Goal: Task Accomplishment & Management: Use online tool/utility

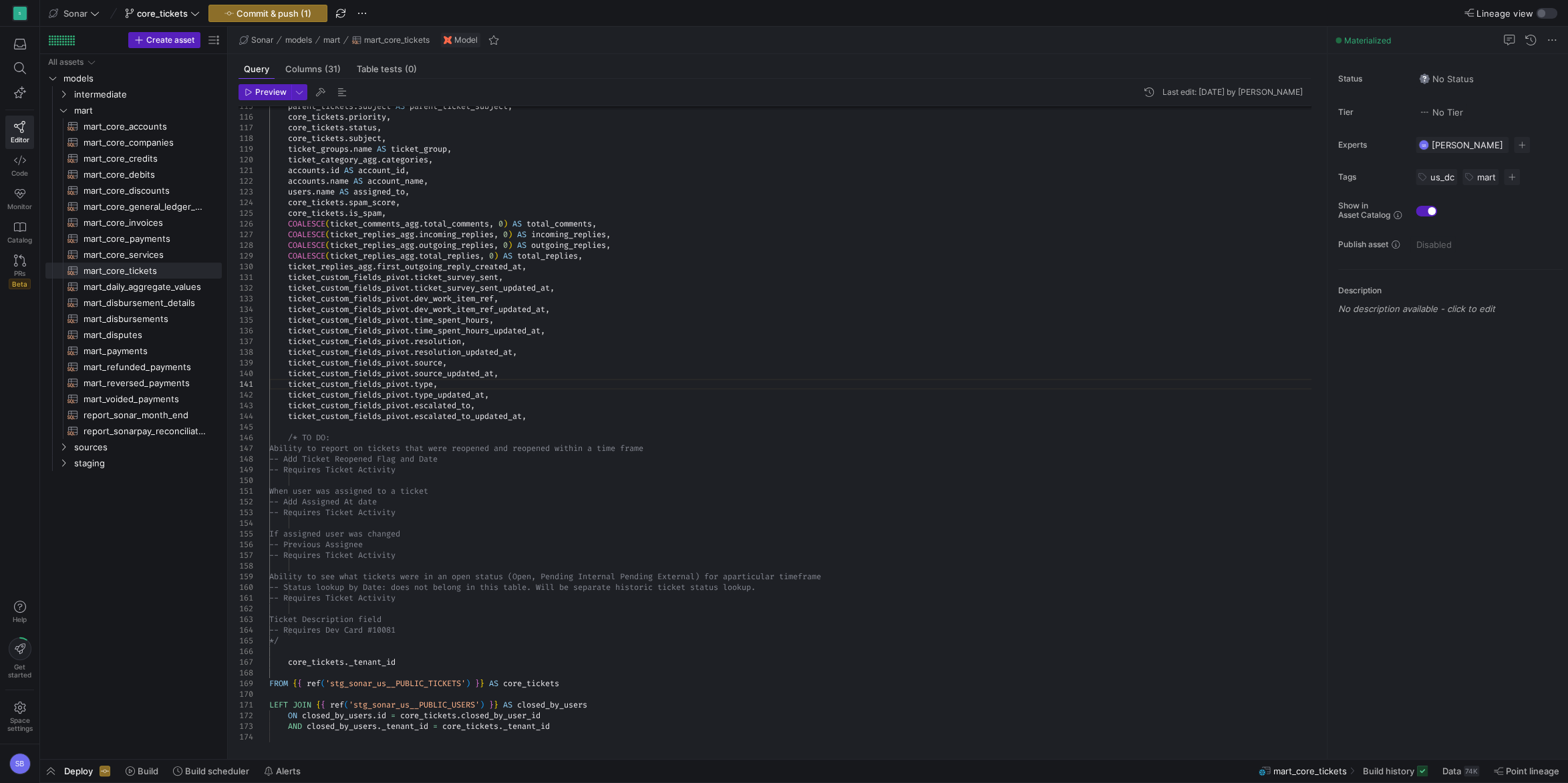
scroll to position [21, 294]
click at [303, 16] on span "Commit & push (1)" at bounding box center [274, 13] width 75 height 11
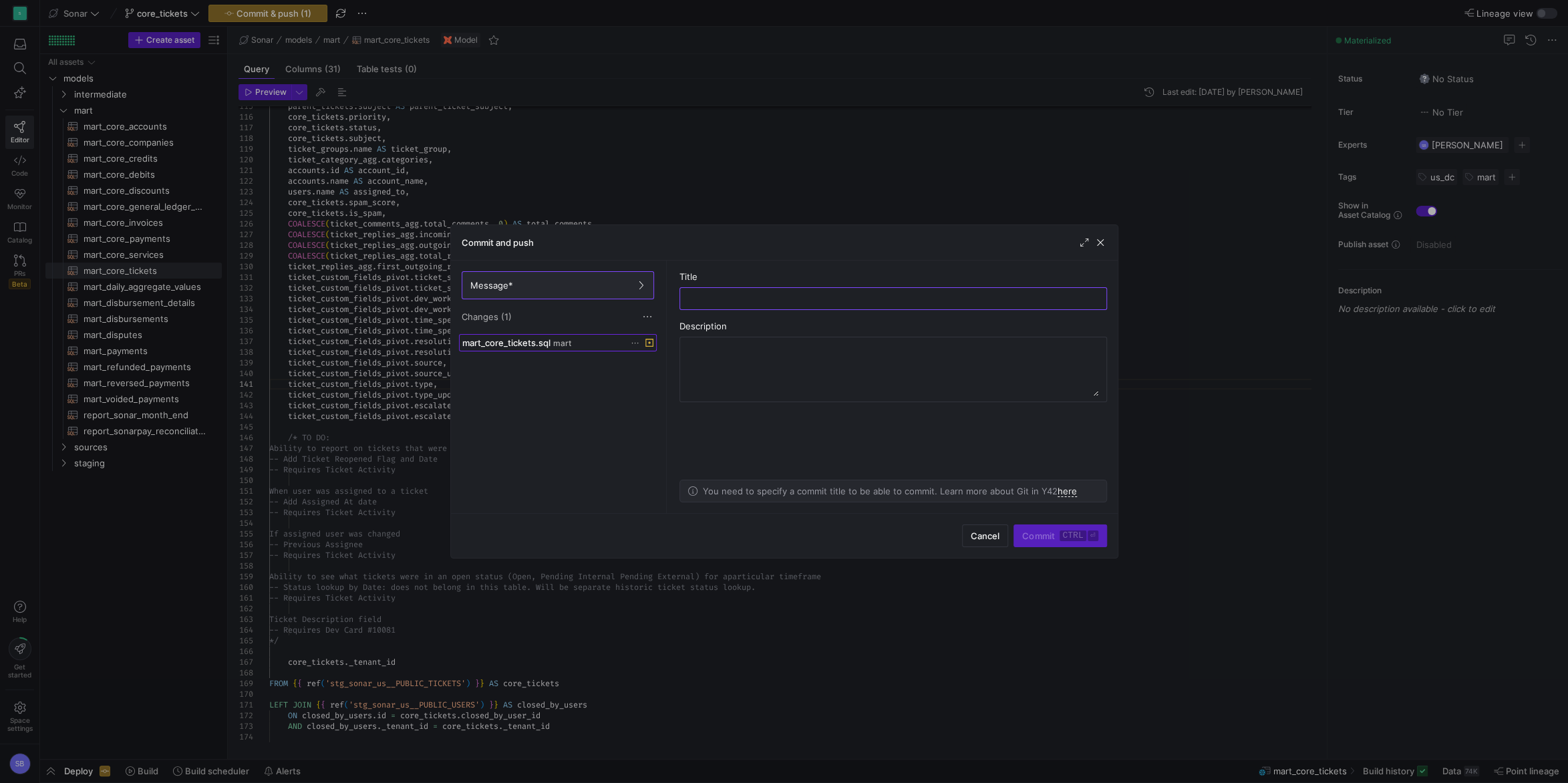
click at [590, 350] on span at bounding box center [557, 343] width 196 height 16
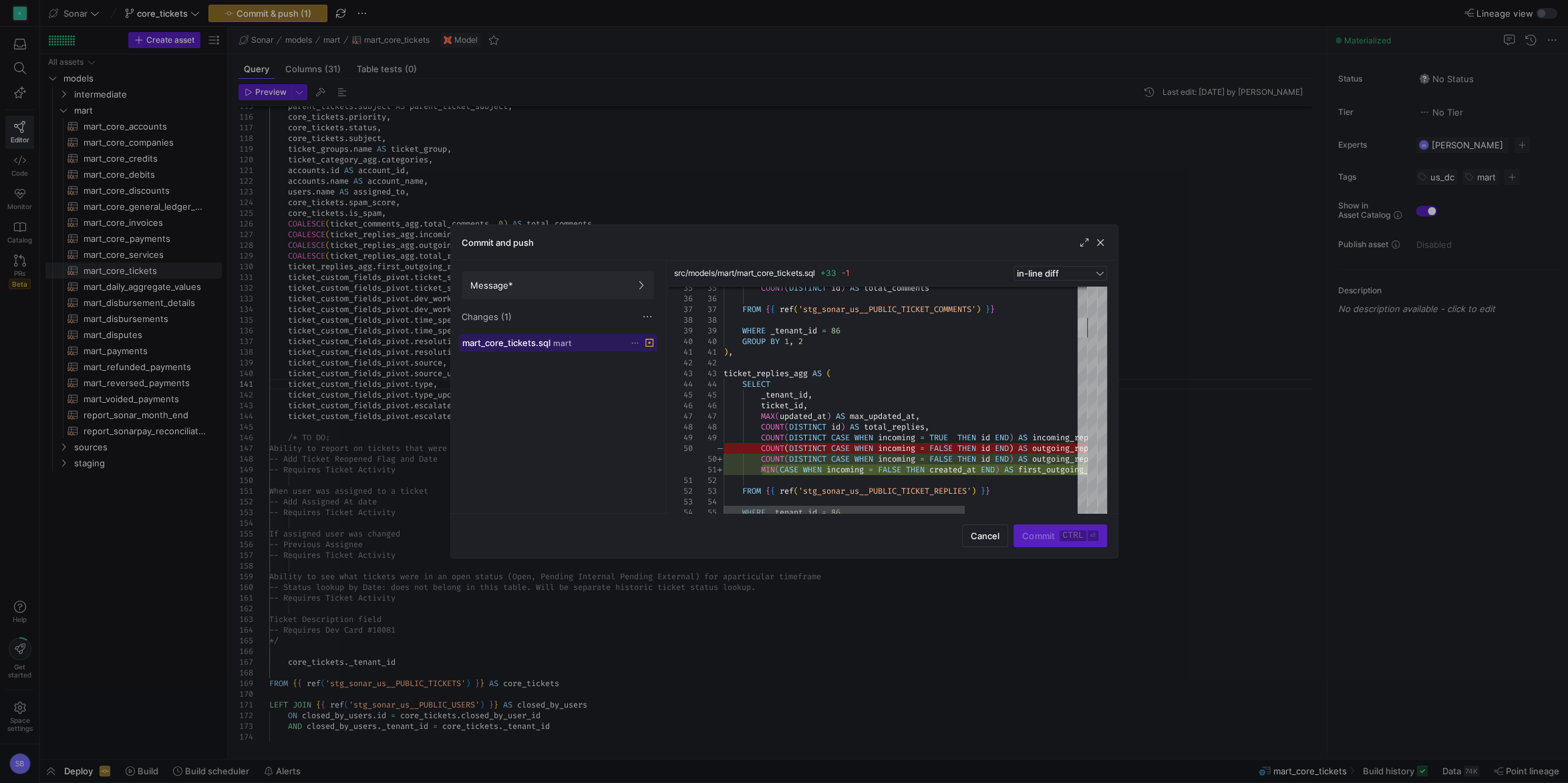
click at [1078, 328] on div at bounding box center [1082, 328] width 9 height 19
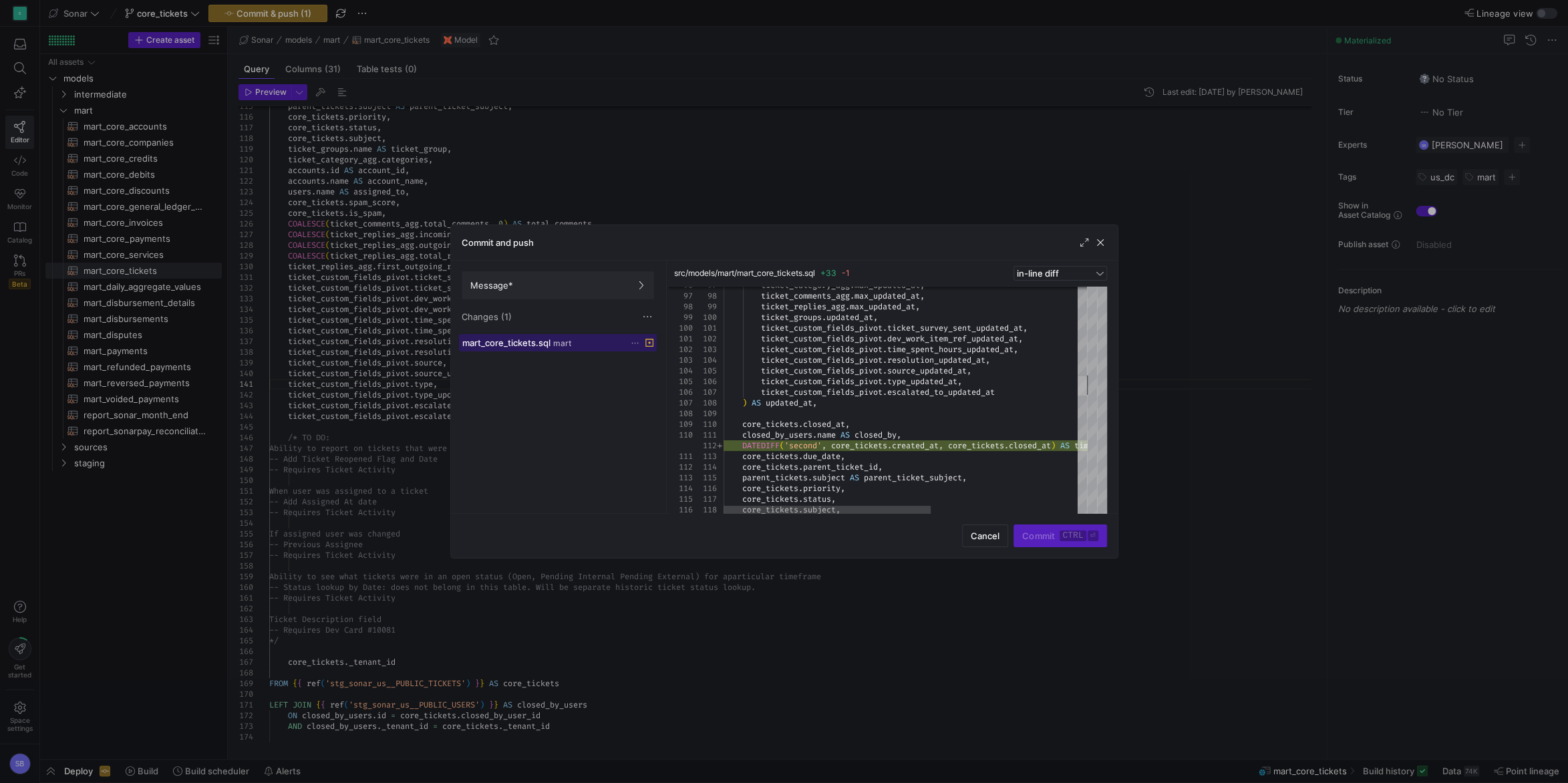
click at [1086, 386] on div at bounding box center [1082, 386] width 9 height 19
click at [1102, 242] on span "button" at bounding box center [1100, 242] width 13 height 13
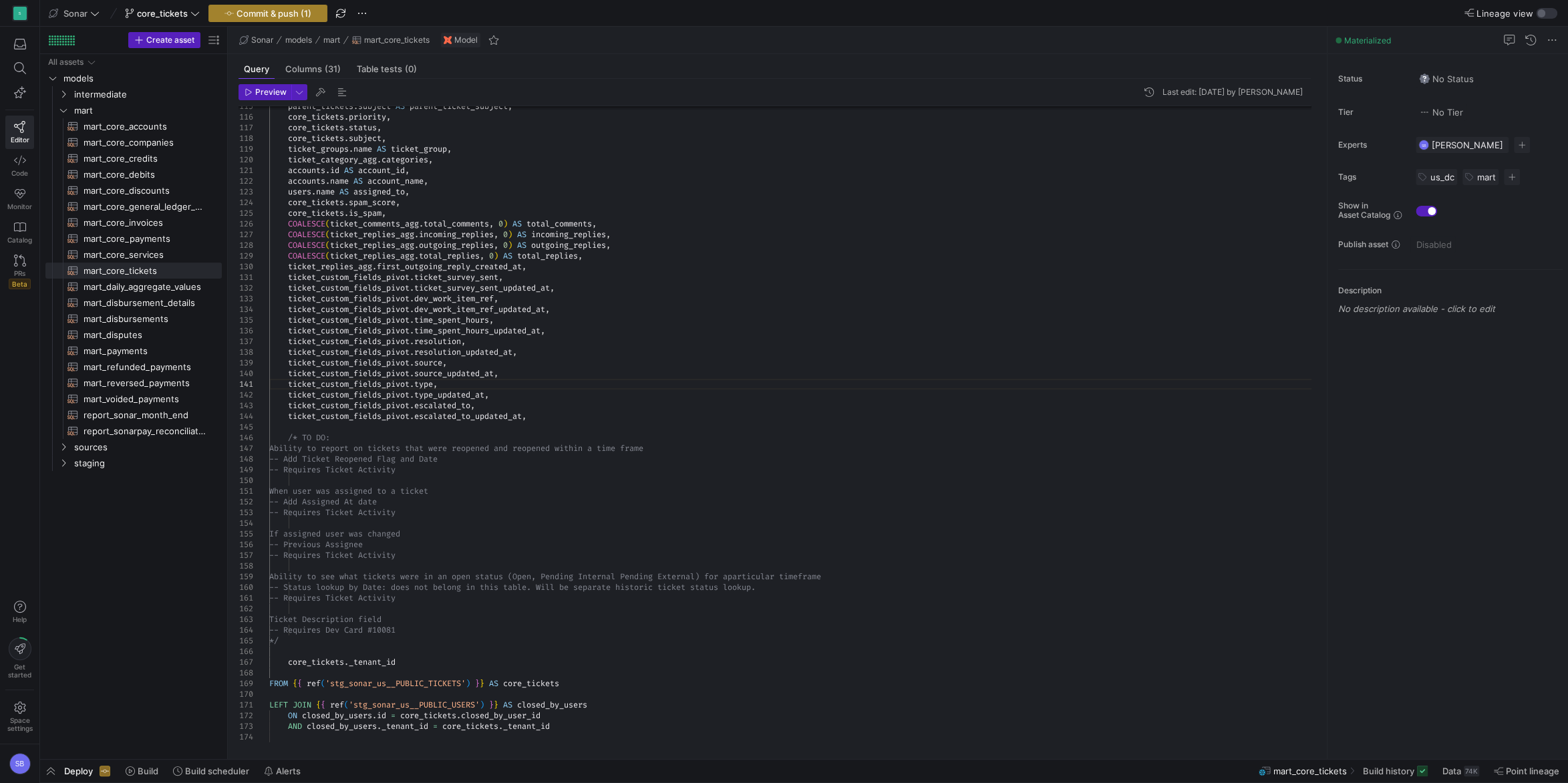
click at [287, 9] on span "Commit & push (1)" at bounding box center [274, 13] width 75 height 11
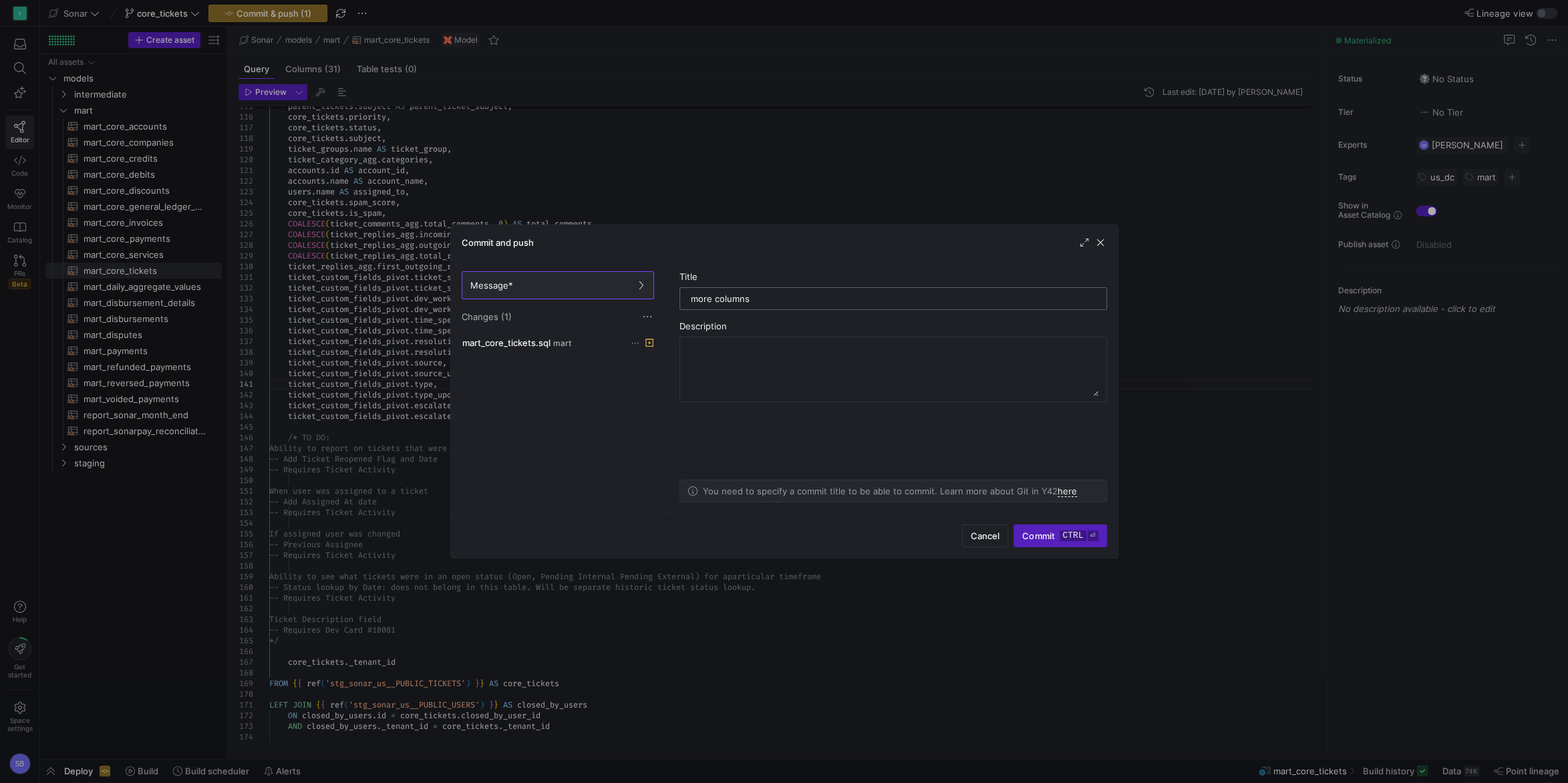
click at [854, 304] on input "more columns" at bounding box center [894, 299] width 405 height 11
type input "more columns"
click at [1050, 539] on span "Commit ctrl ⏎" at bounding box center [1060, 536] width 76 height 11
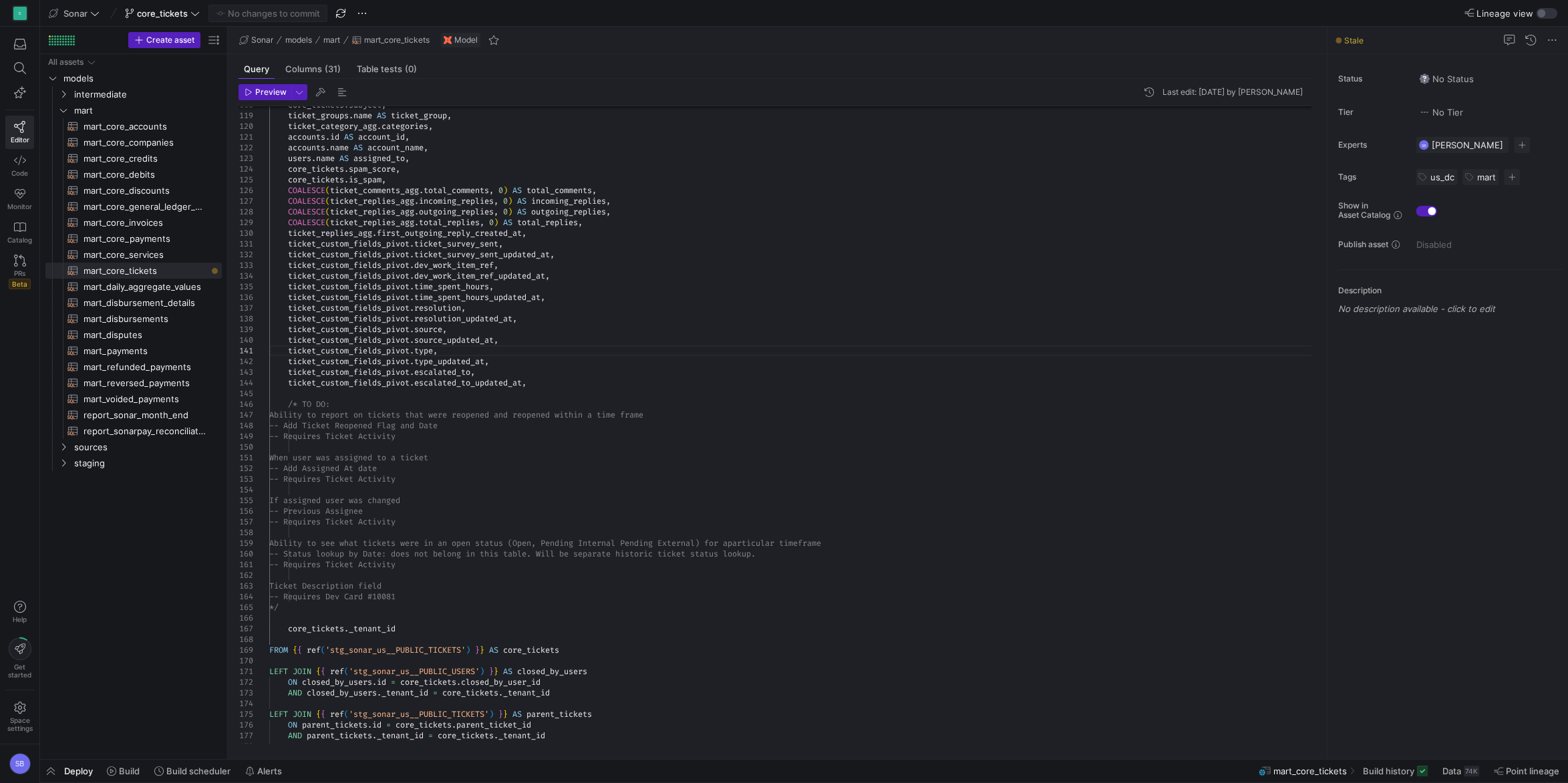
click at [77, 772] on span "Deploy" at bounding box center [78, 771] width 29 height 11
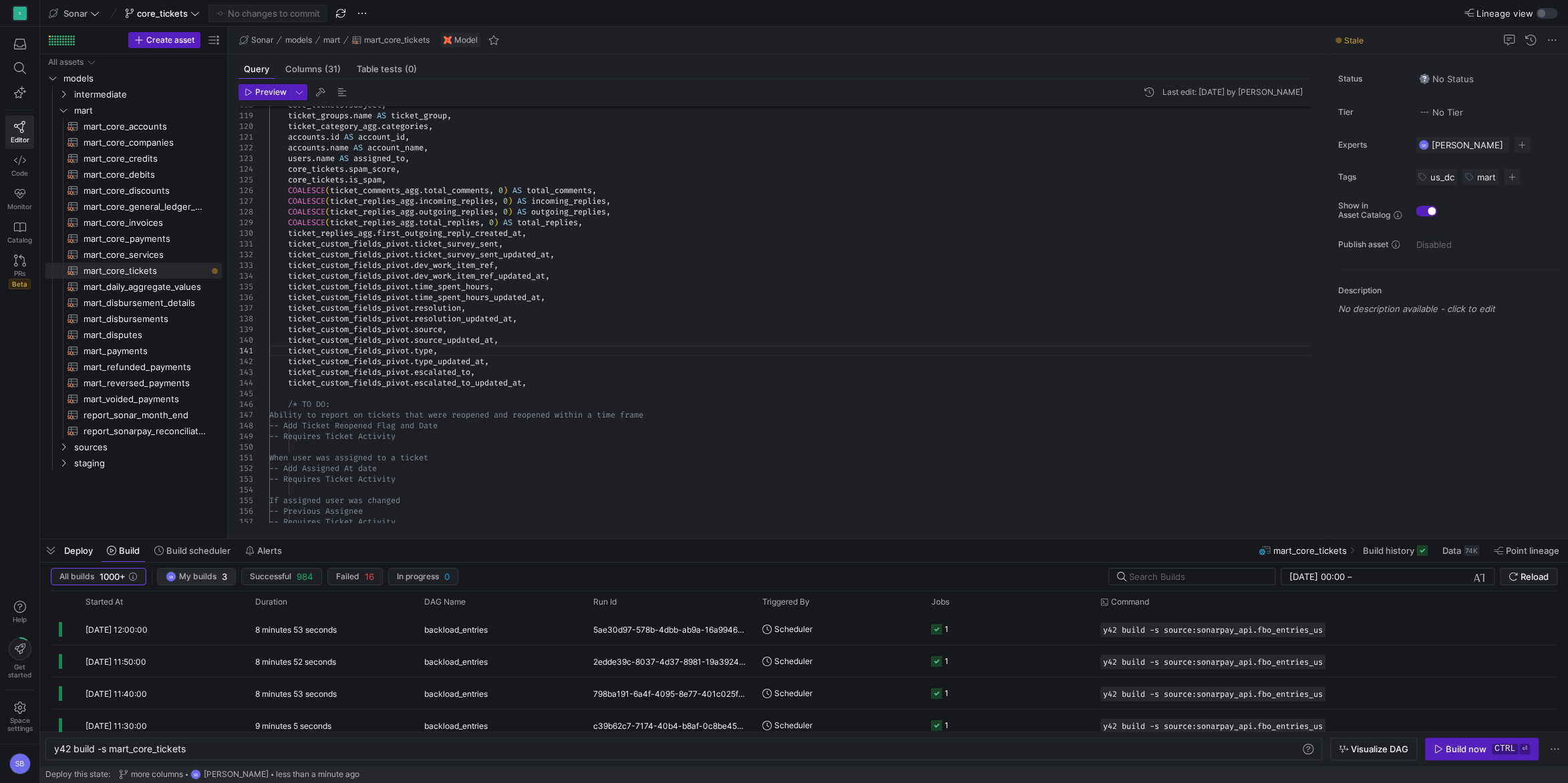
click at [208, 573] on span "My builds" at bounding box center [198, 577] width 38 height 9
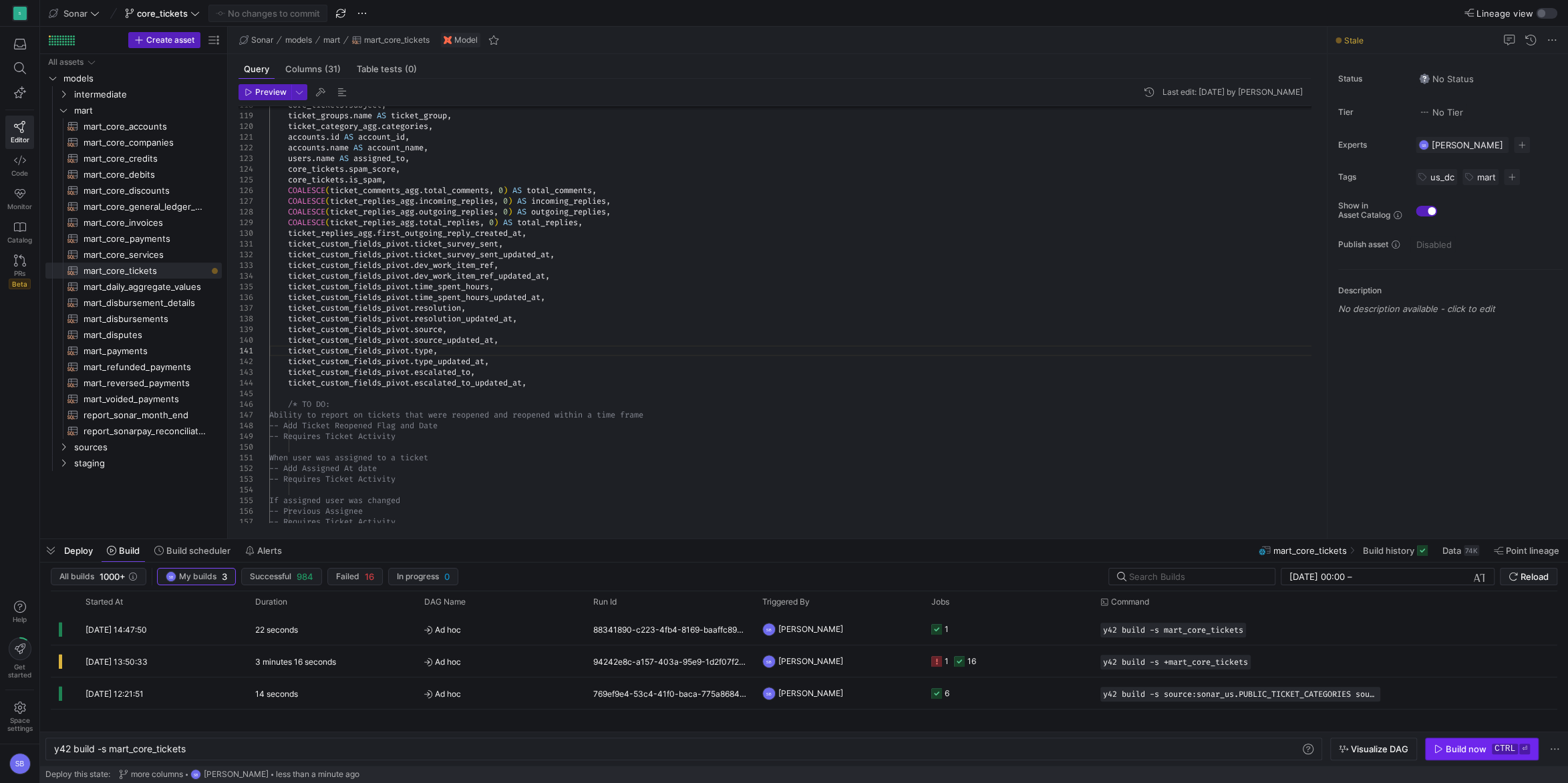
click at [1458, 745] on div "Build now" at bounding box center [1466, 749] width 41 height 11
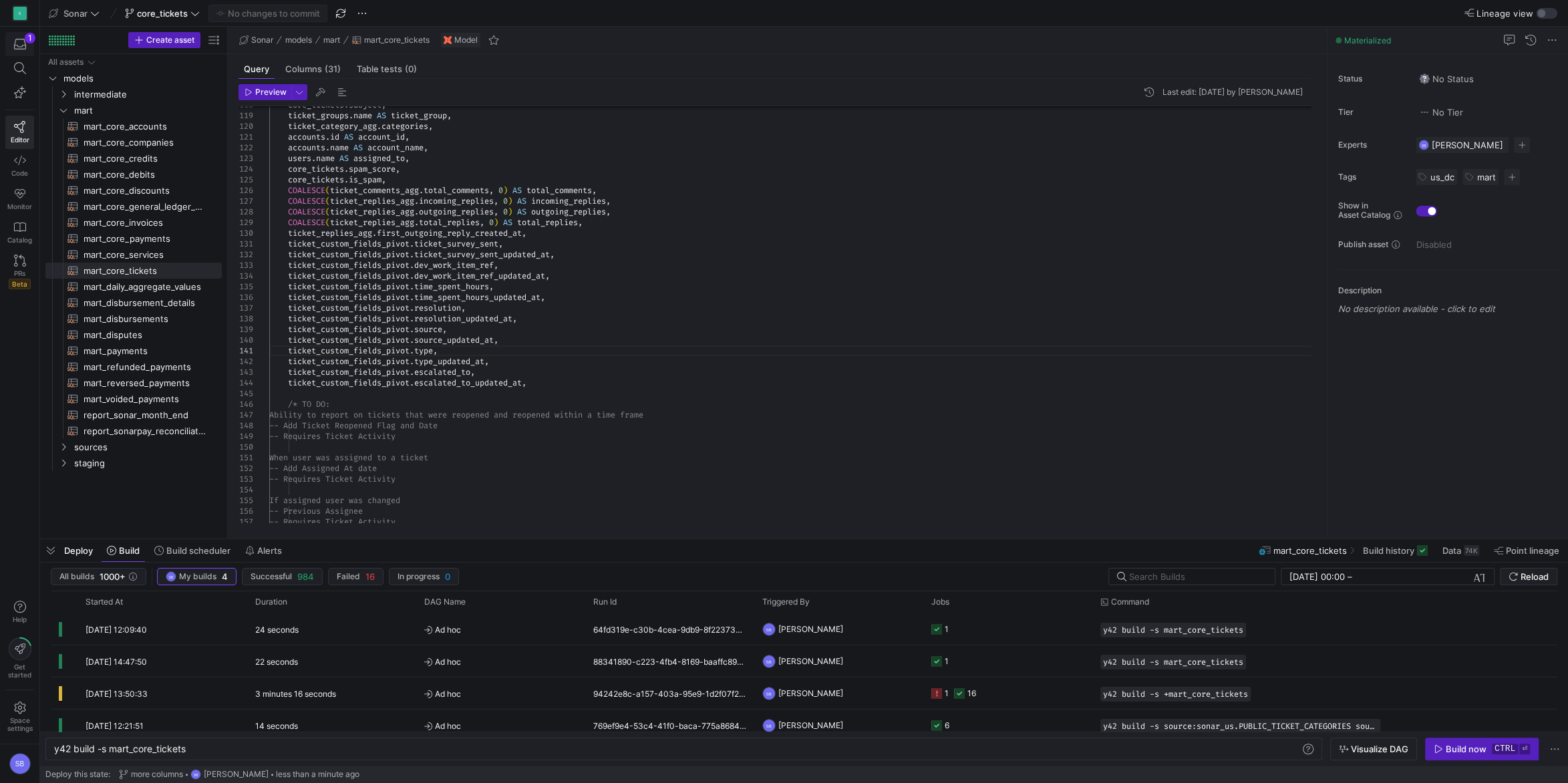
click at [24, 47] on icon "button" at bounding box center [20, 44] width 12 height 12
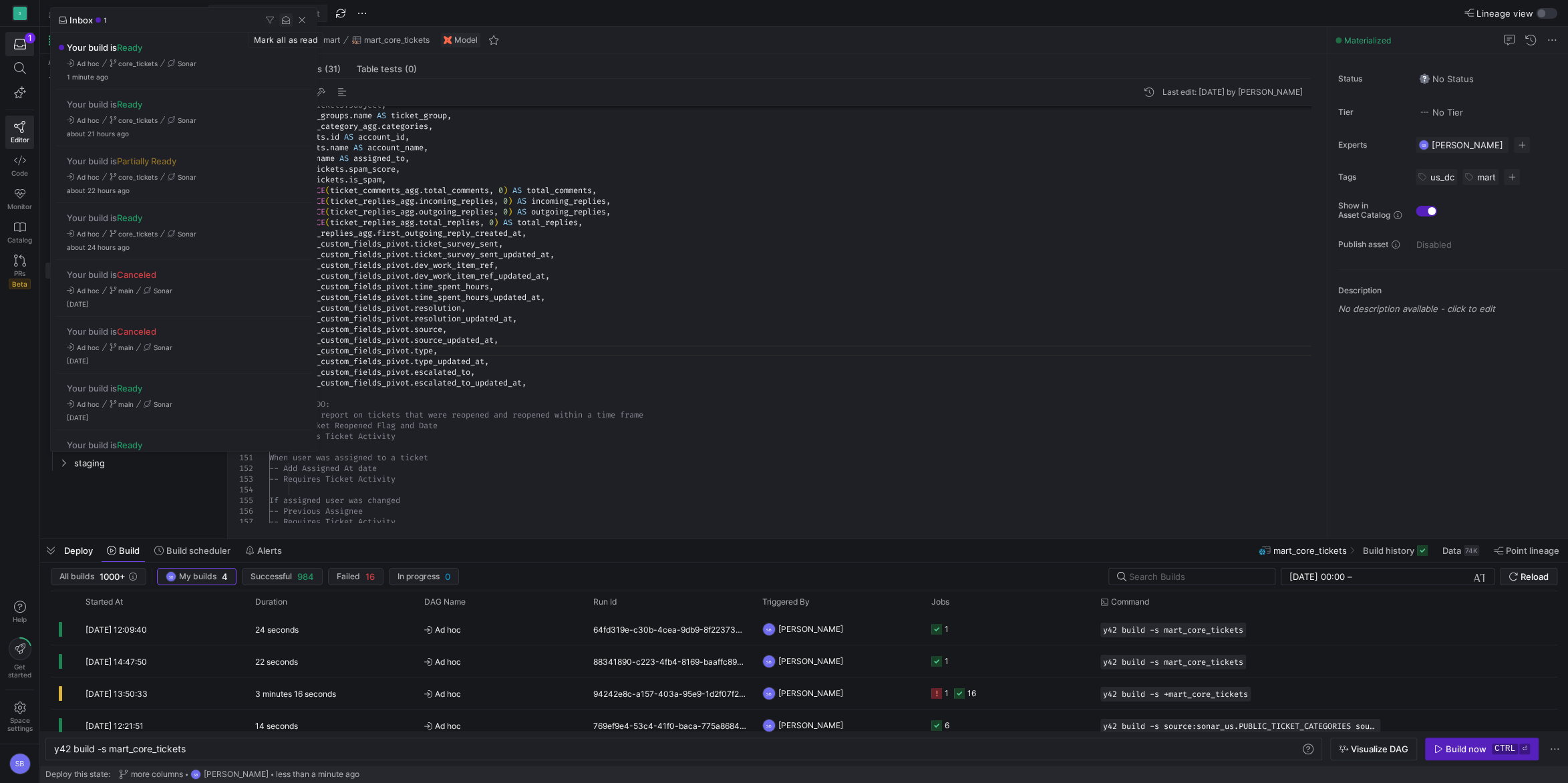
click at [284, 23] on span "button" at bounding box center [286, 20] width 13 height 13
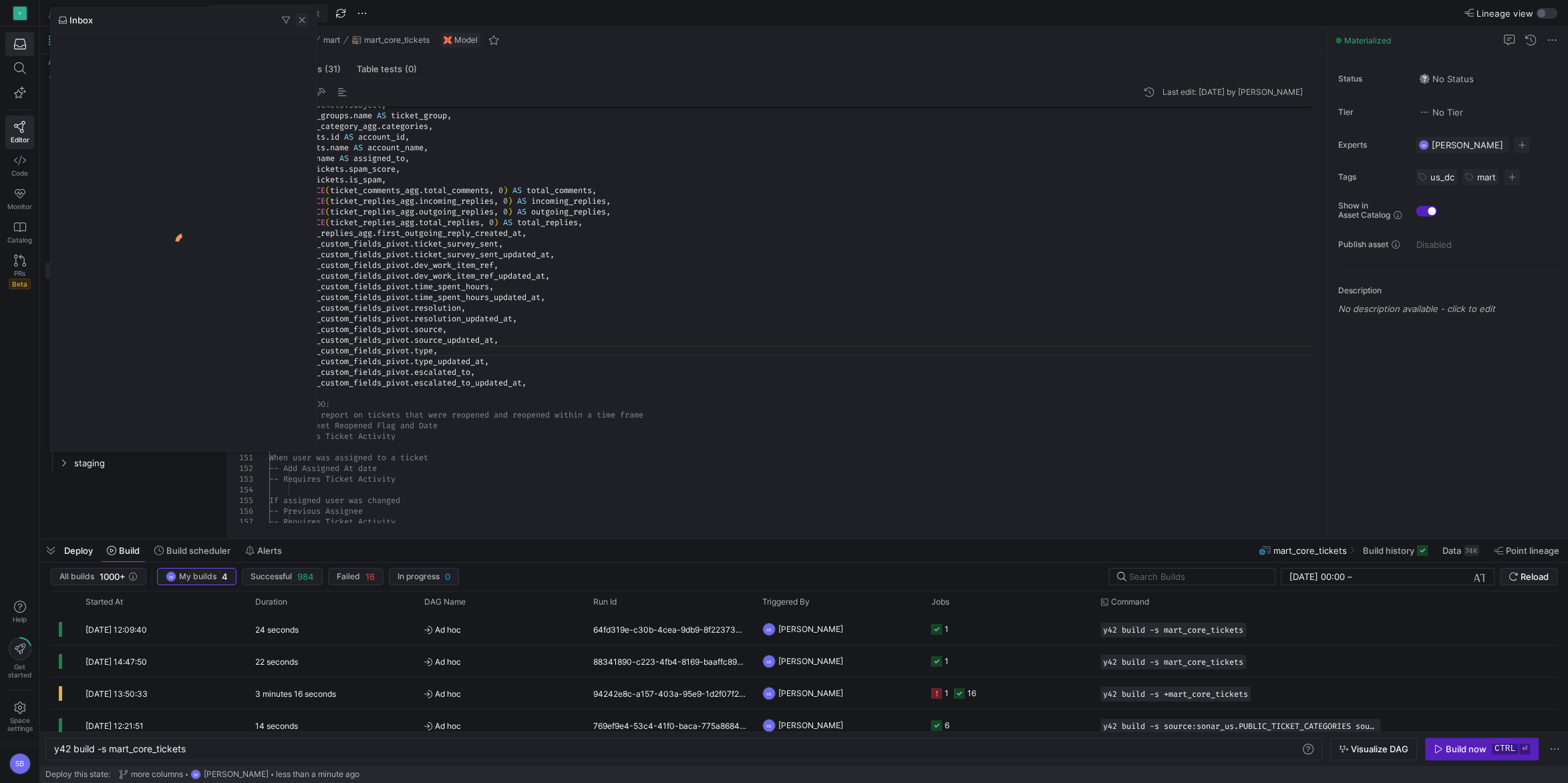
click at [305, 23] on span "button" at bounding box center [302, 20] width 13 height 13
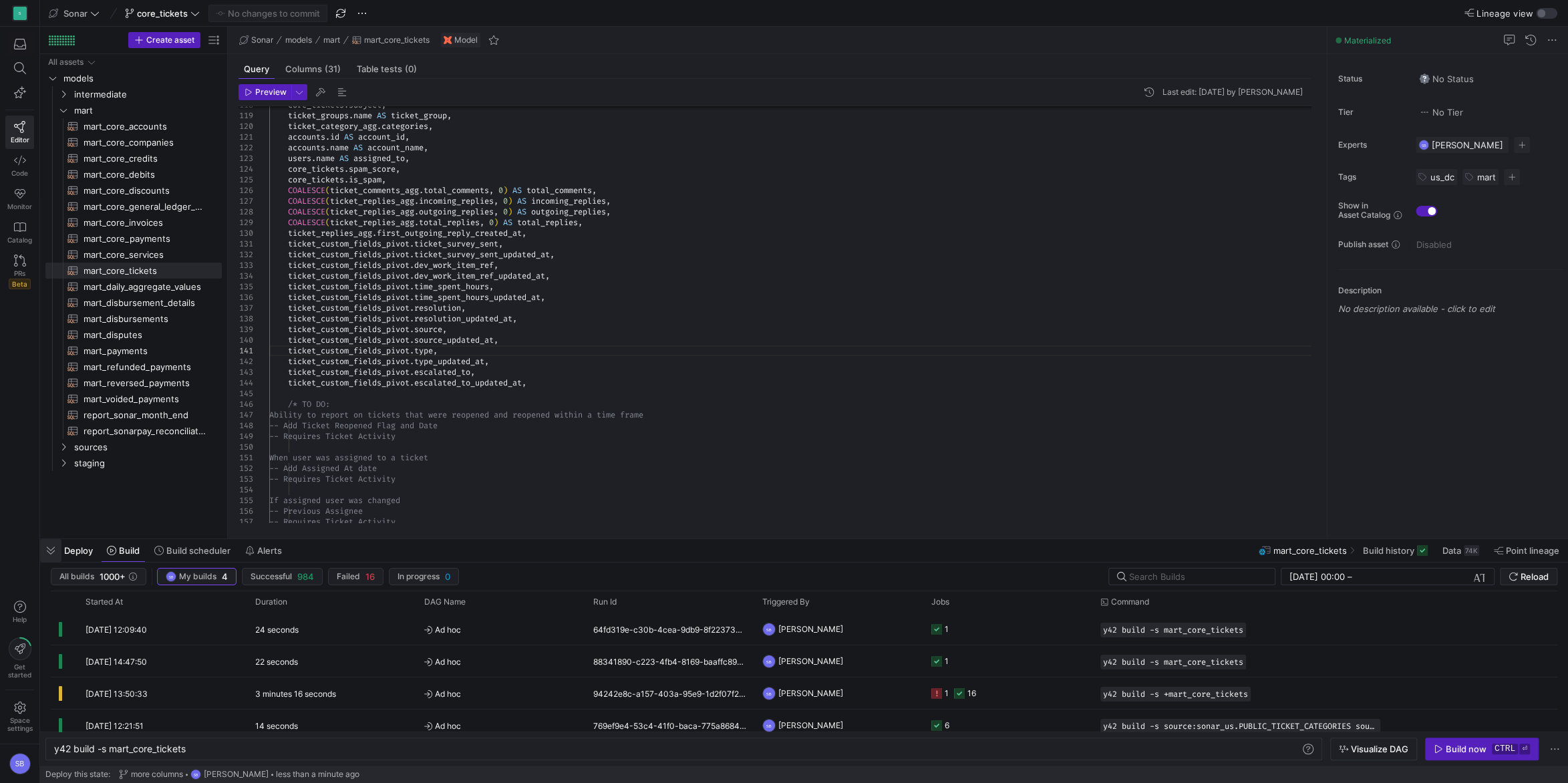
click at [58, 549] on span "button" at bounding box center [51, 551] width 21 height 23
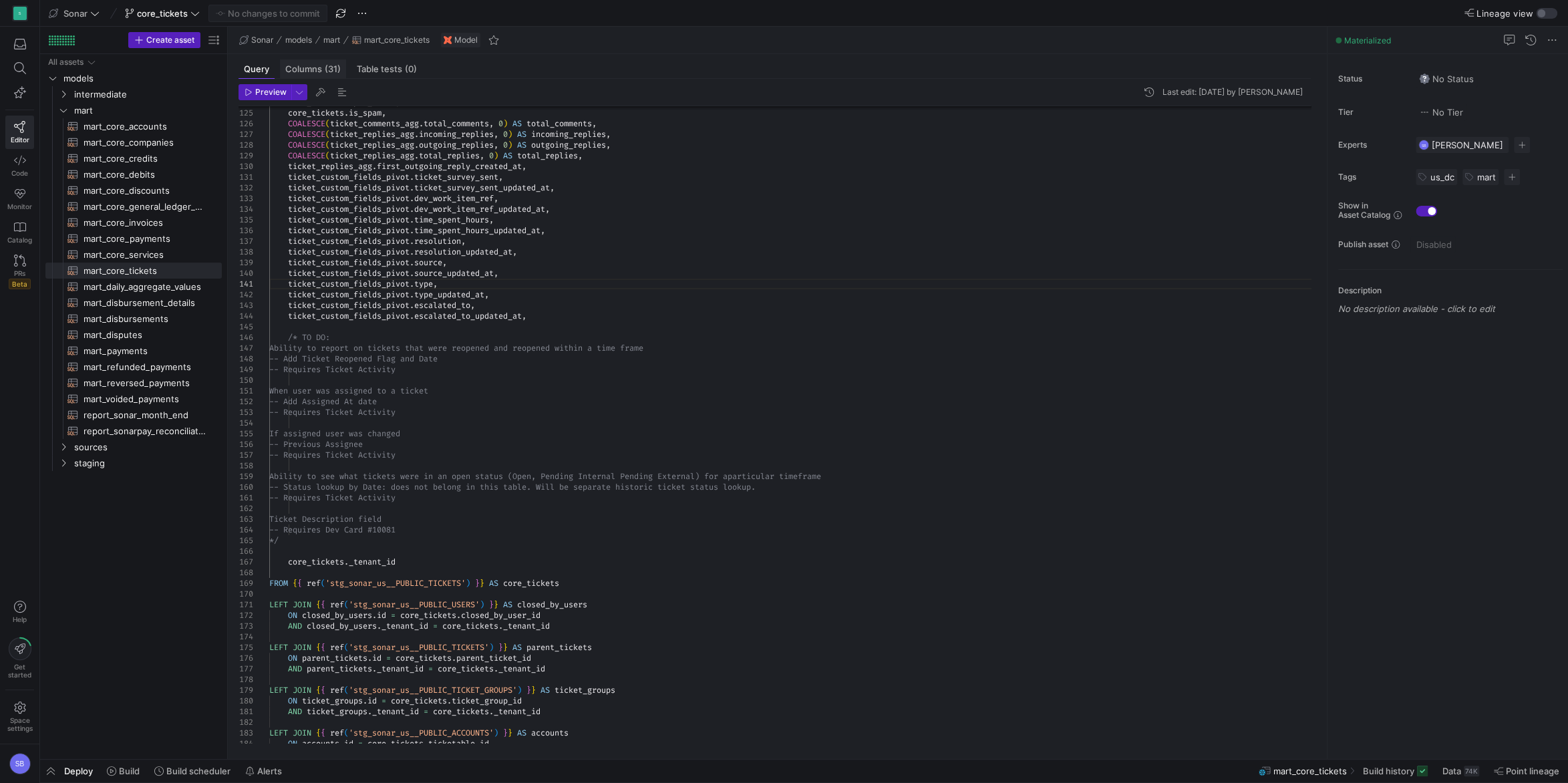
click at [322, 70] on span "Columns (31)" at bounding box center [313, 69] width 56 height 9
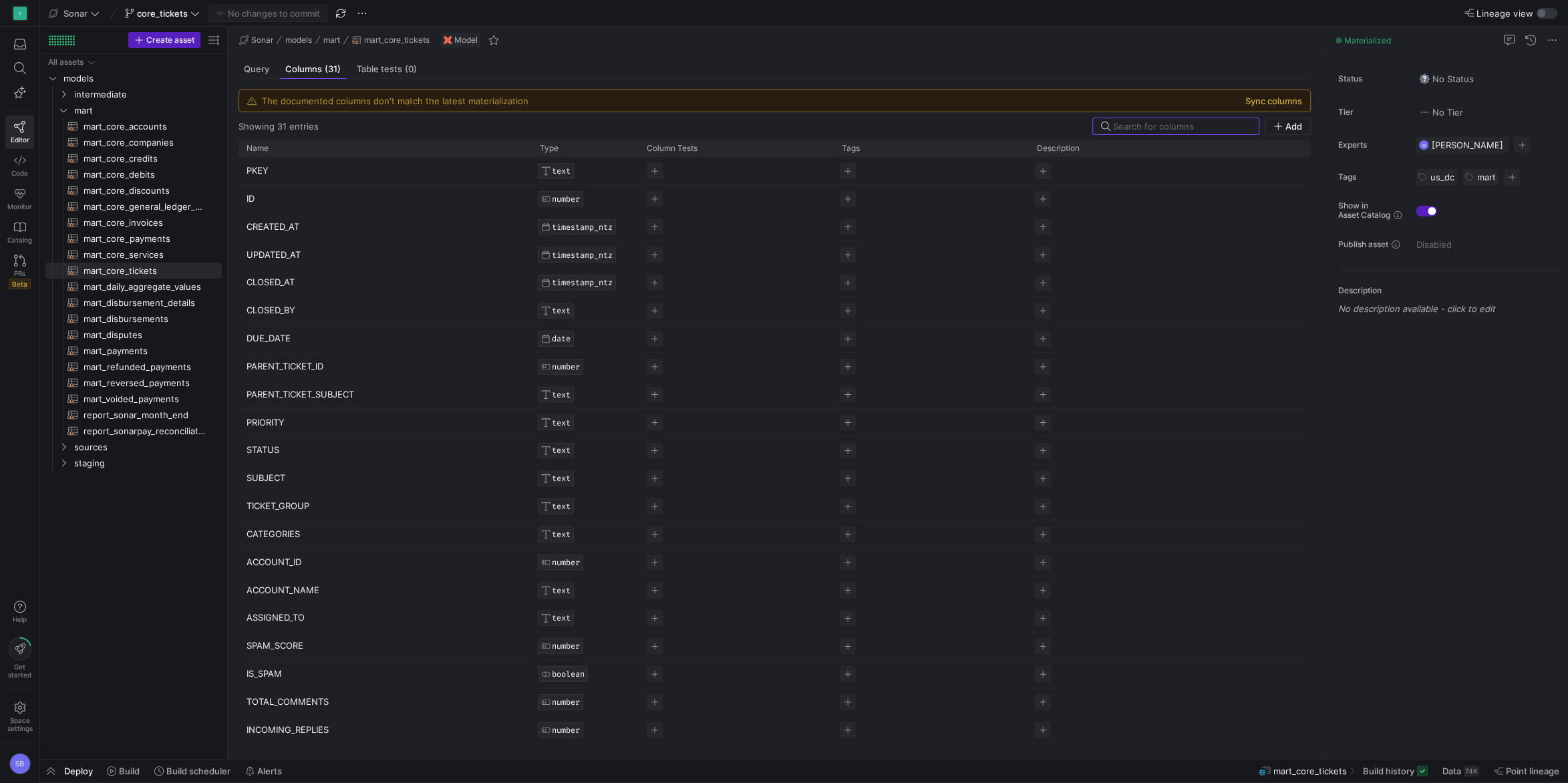
click at [1278, 98] on button "Sync columns" at bounding box center [1274, 101] width 57 height 11
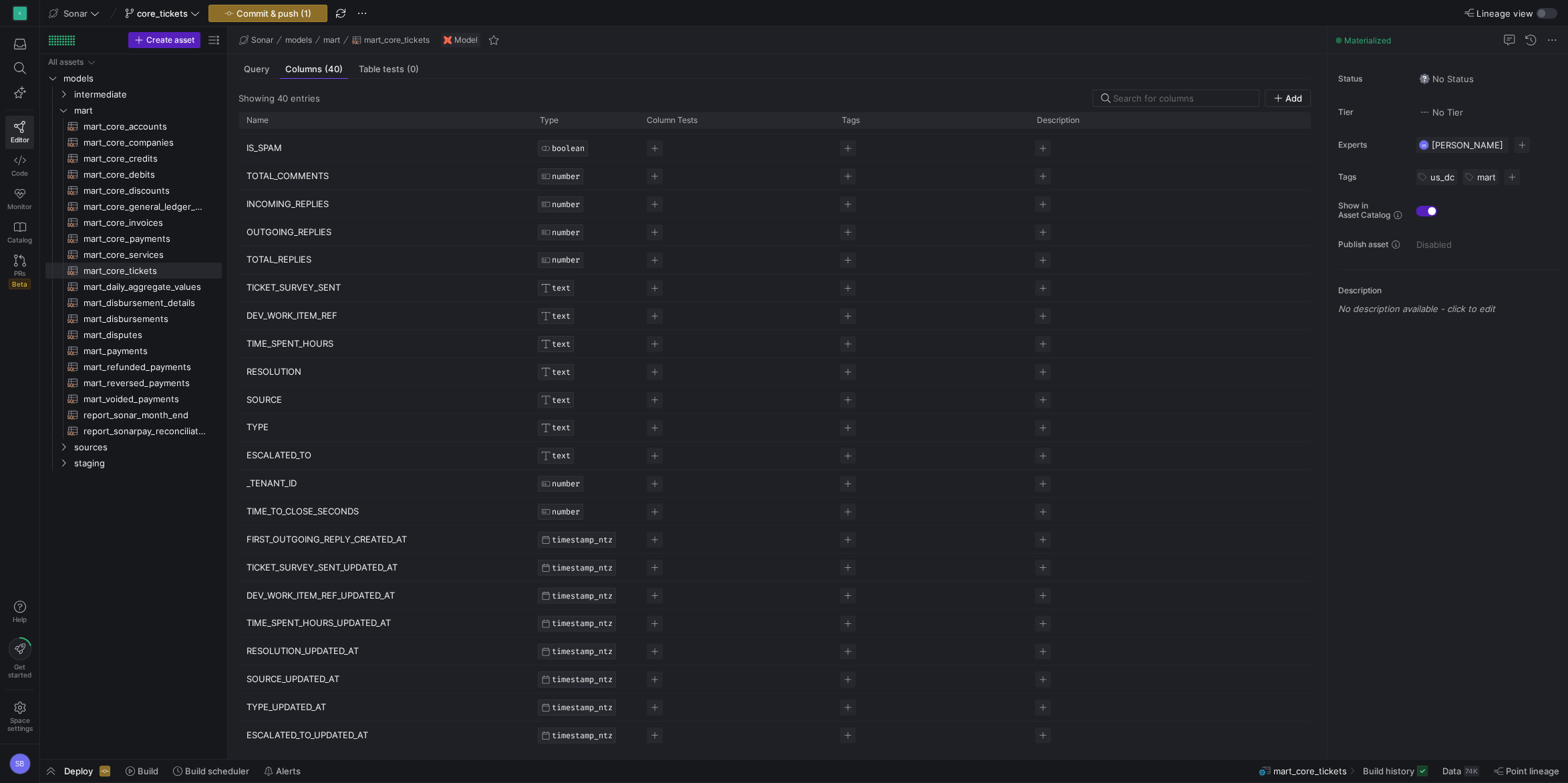
scroll to position [60, 0]
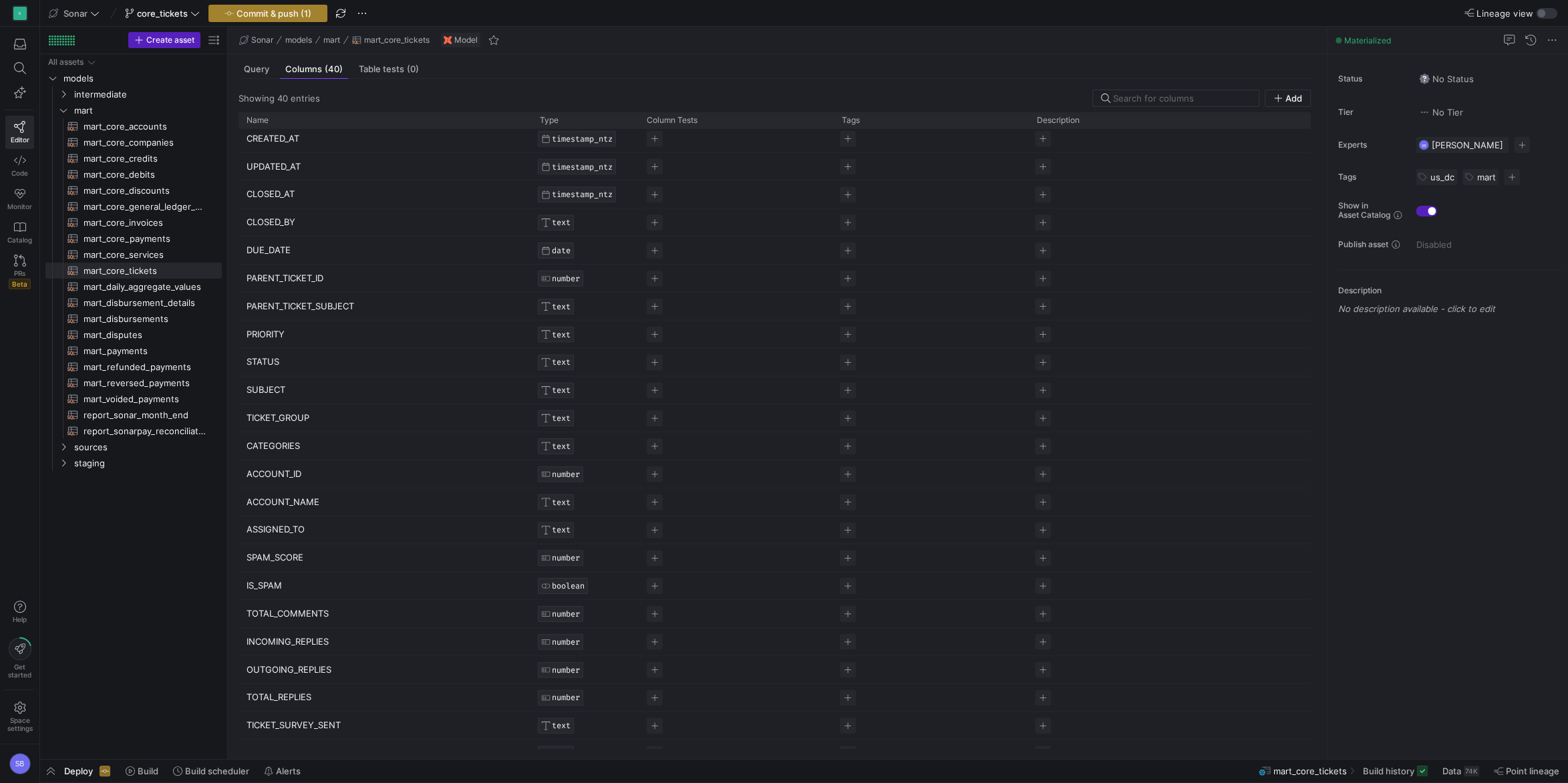
click at [301, 8] on span "Commit & push (1)" at bounding box center [274, 13] width 75 height 11
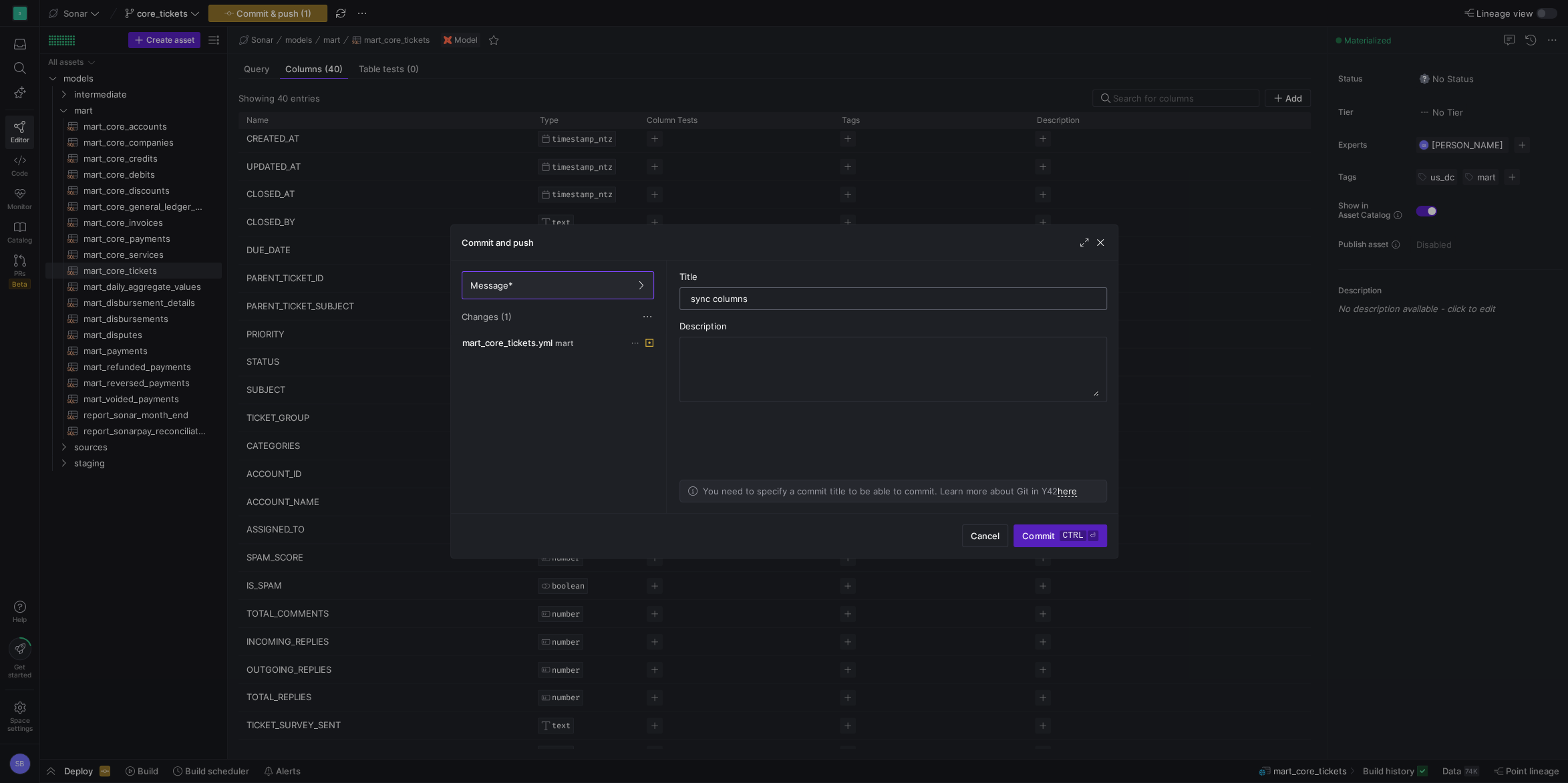
click at [1060, 304] on input "sync columns" at bounding box center [894, 299] width 405 height 11
type input "sync columns"
click at [930, 360] on textarea at bounding box center [894, 370] width 411 height 54
click at [1054, 540] on span "Commit ctrl ⏎" at bounding box center [1060, 536] width 76 height 11
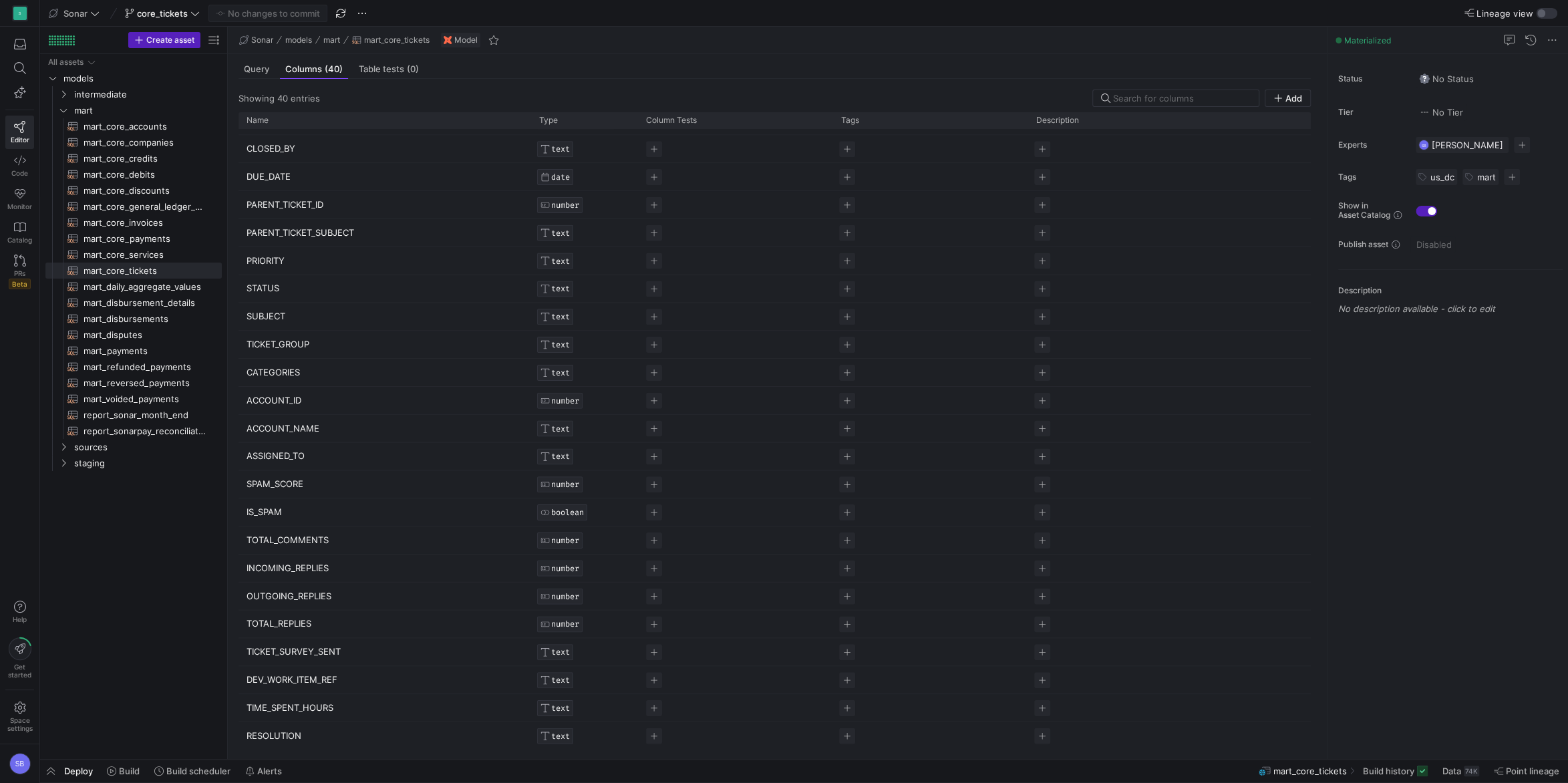
scroll to position [0, 0]
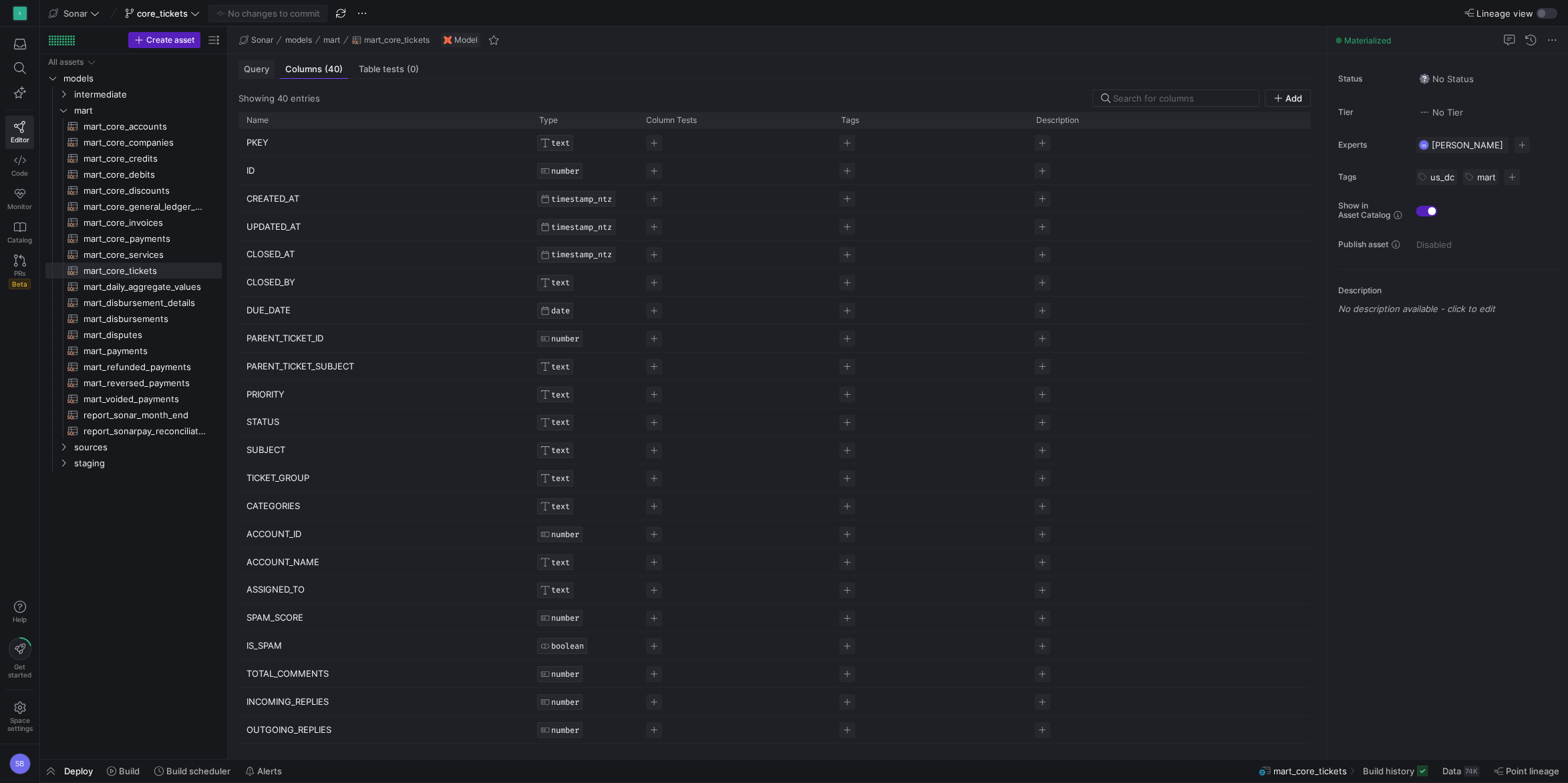
click at [254, 63] on div "Query" at bounding box center [257, 69] width 36 height 19
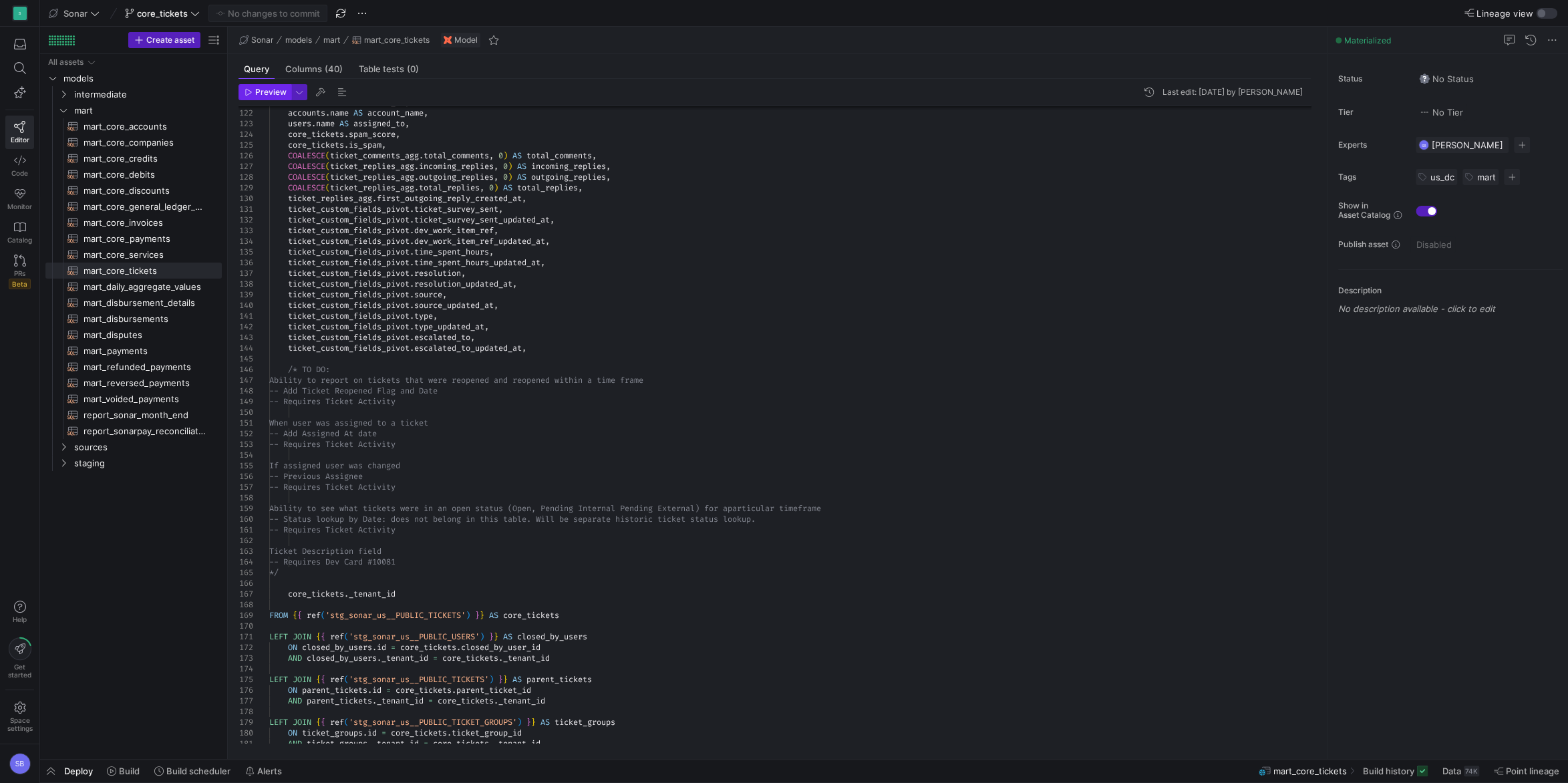
click at [259, 90] on span "Preview" at bounding box center [271, 92] width 31 height 9
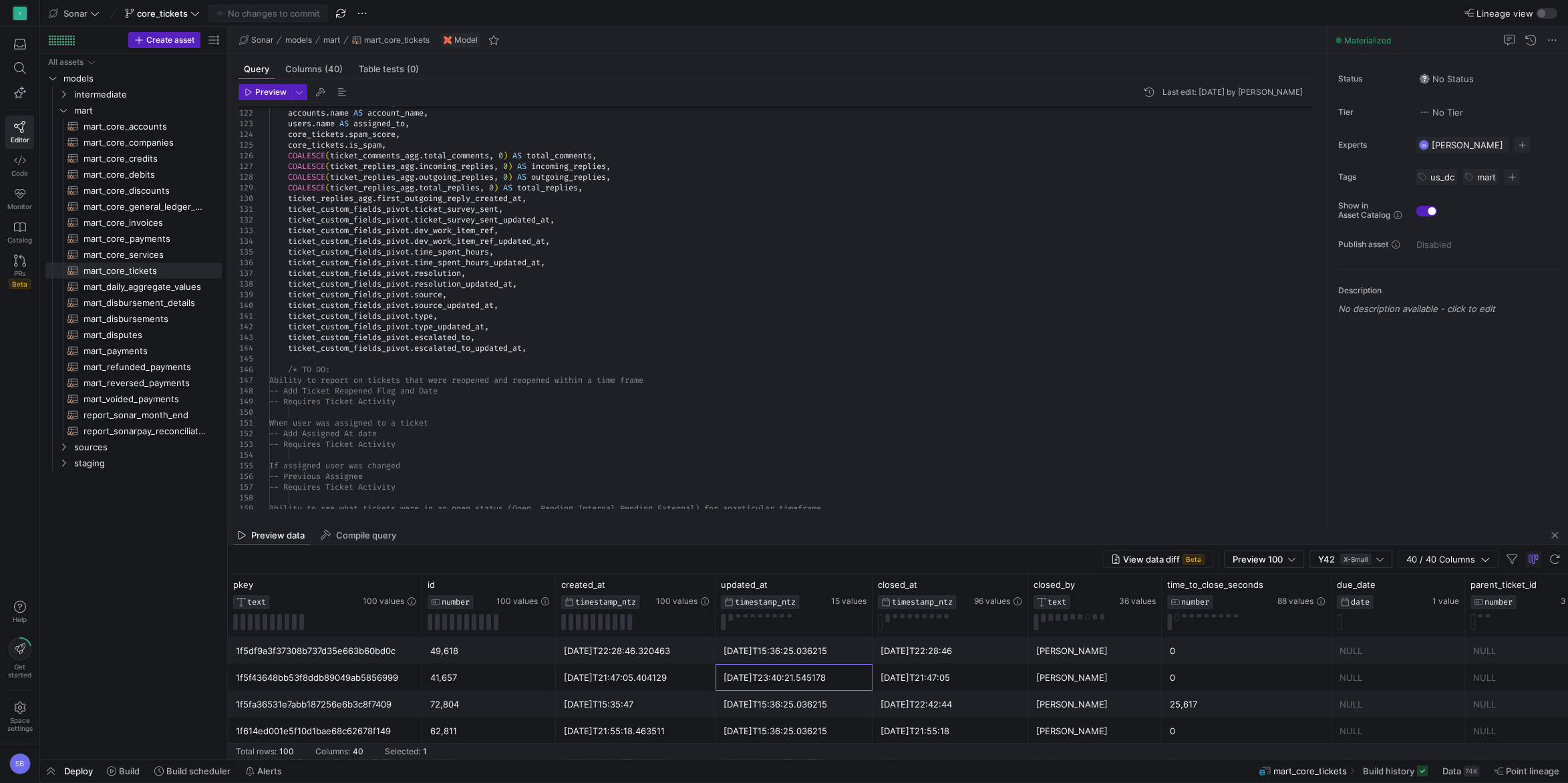
click at [790, 687] on div "[DATE]T23:40:21.545178" at bounding box center [794, 678] width 141 height 26
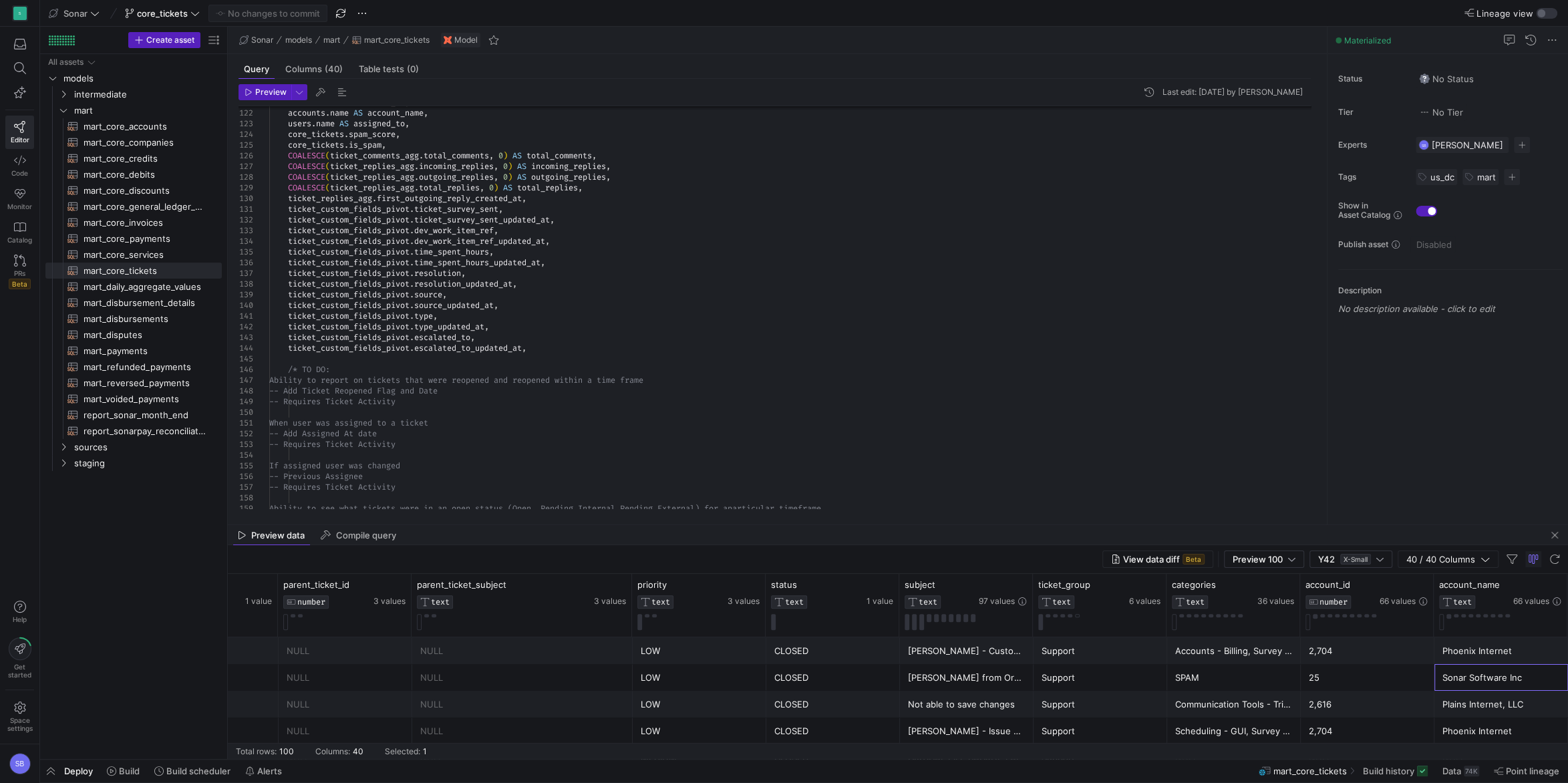
scroll to position [0, 1587]
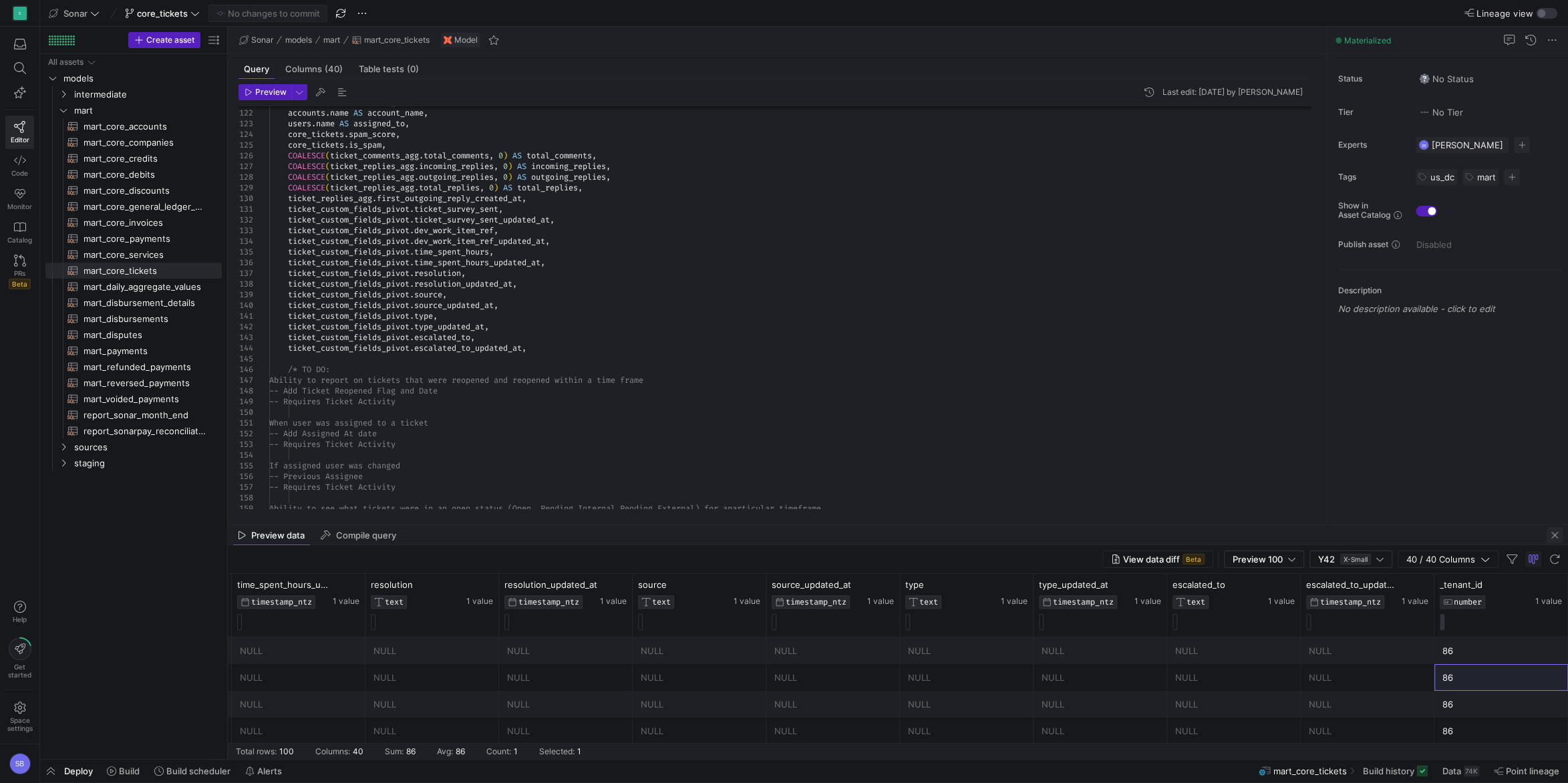
click at [1555, 533] on span "button" at bounding box center [1555, 535] width 16 height 16
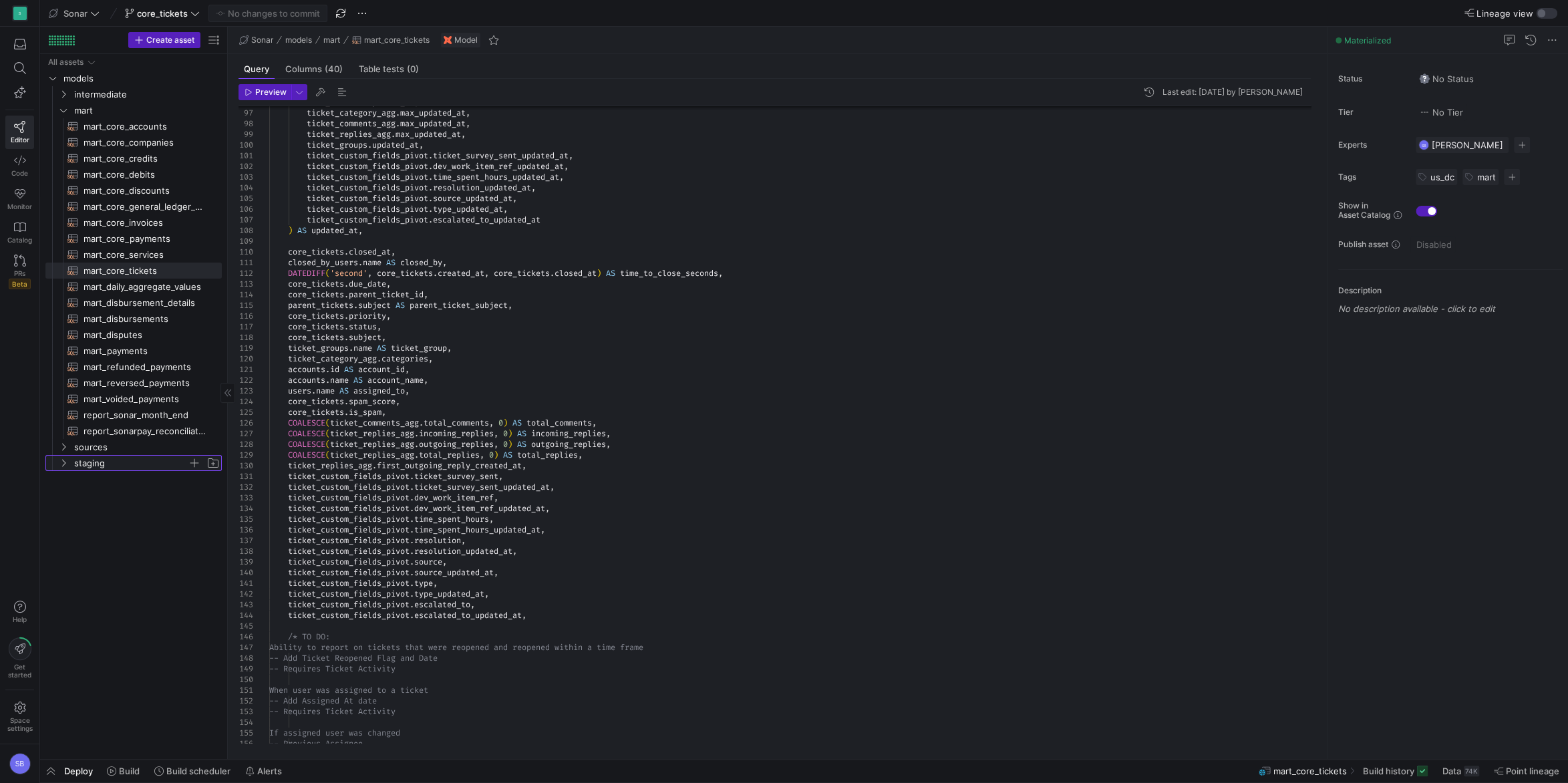
click at [101, 461] on span "staging" at bounding box center [131, 463] width 114 height 15
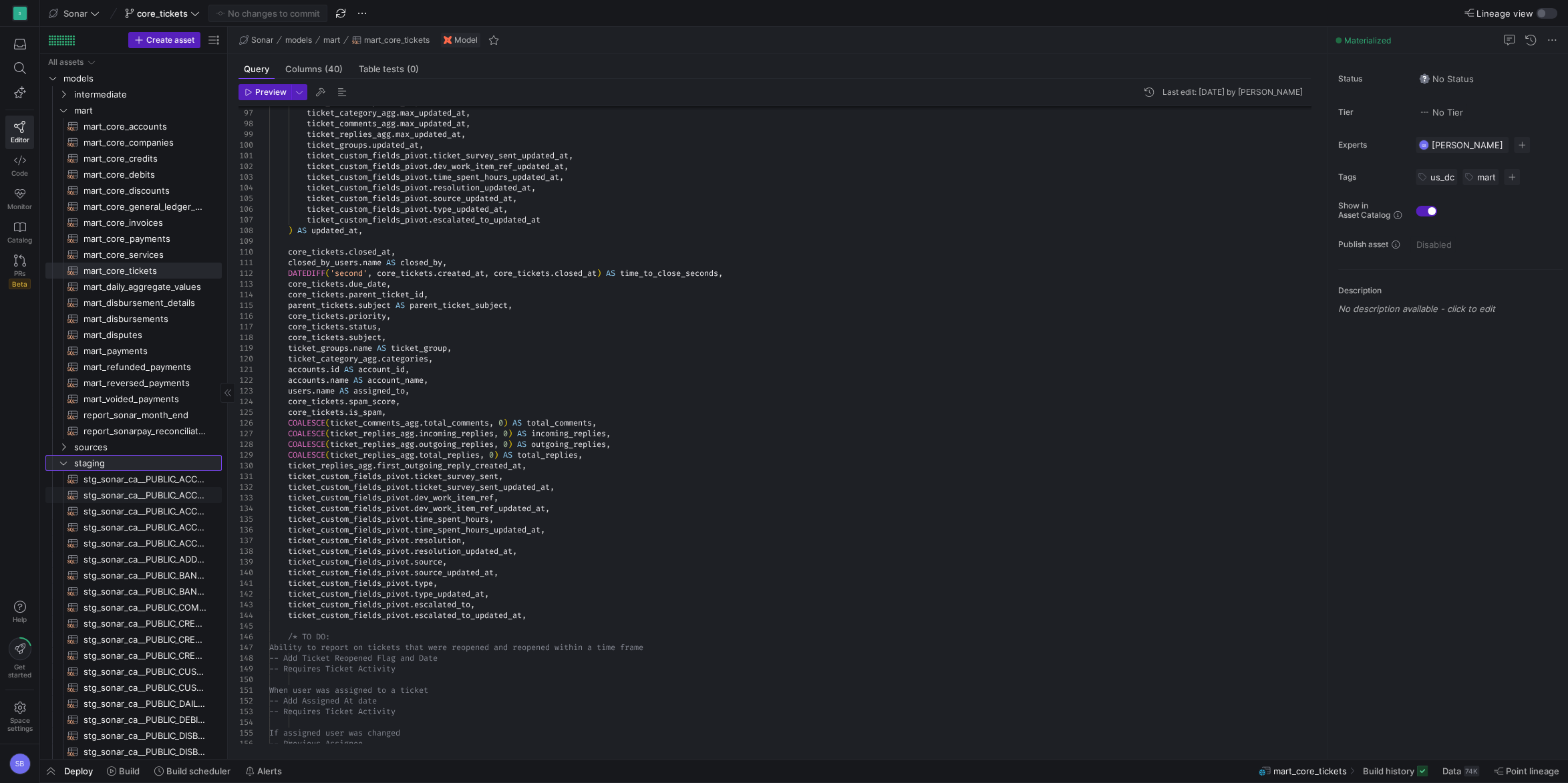
scroll to position [282, 0]
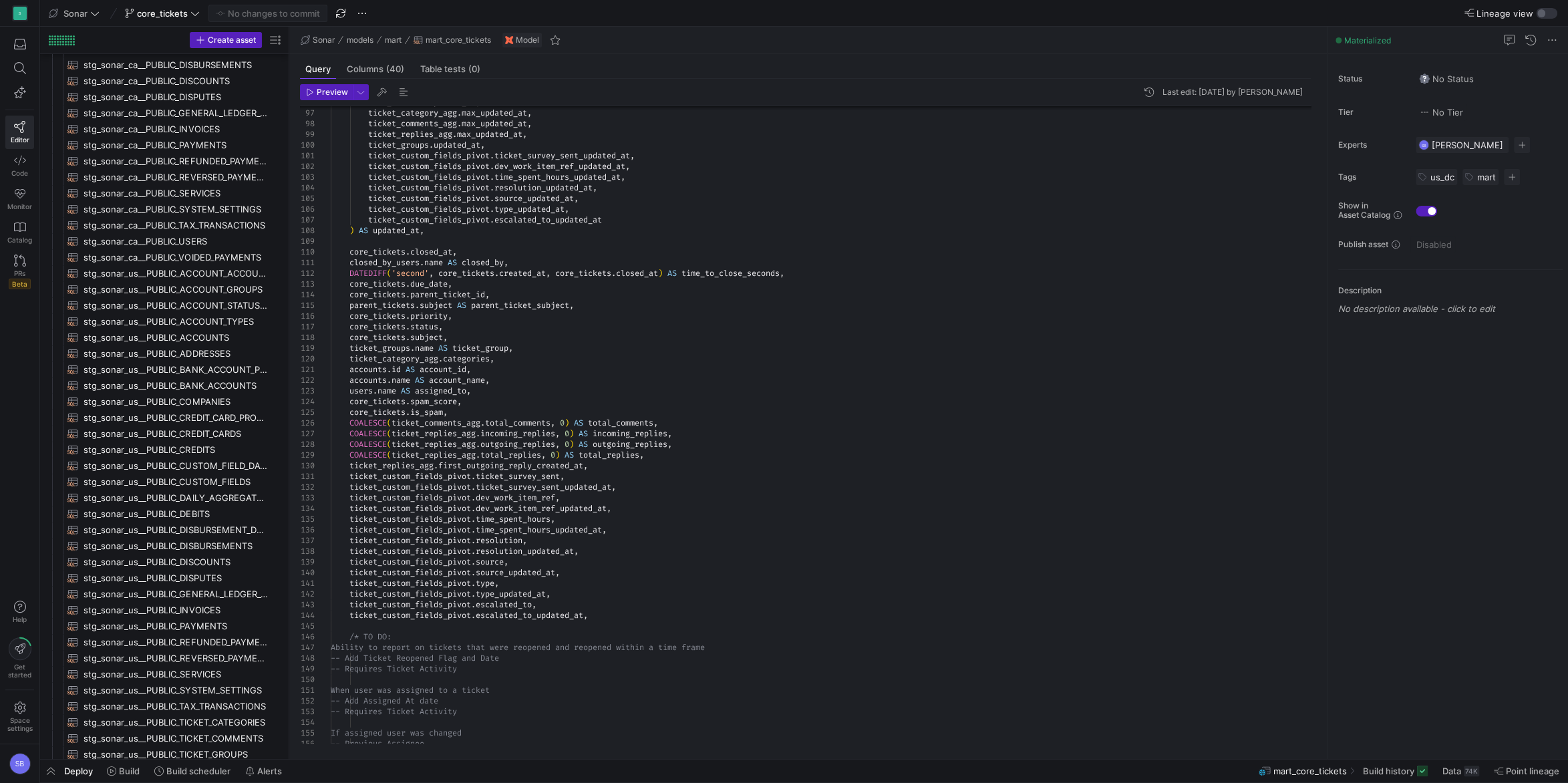
drag, startPoint x: 227, startPoint y: 462, endPoint x: 289, endPoint y: 459, distance: 62.1
click at [289, 459] on as-split "Create asset Drag here to set row groups Drag here to set column labels Group 1…" at bounding box center [804, 393] width 1528 height 732
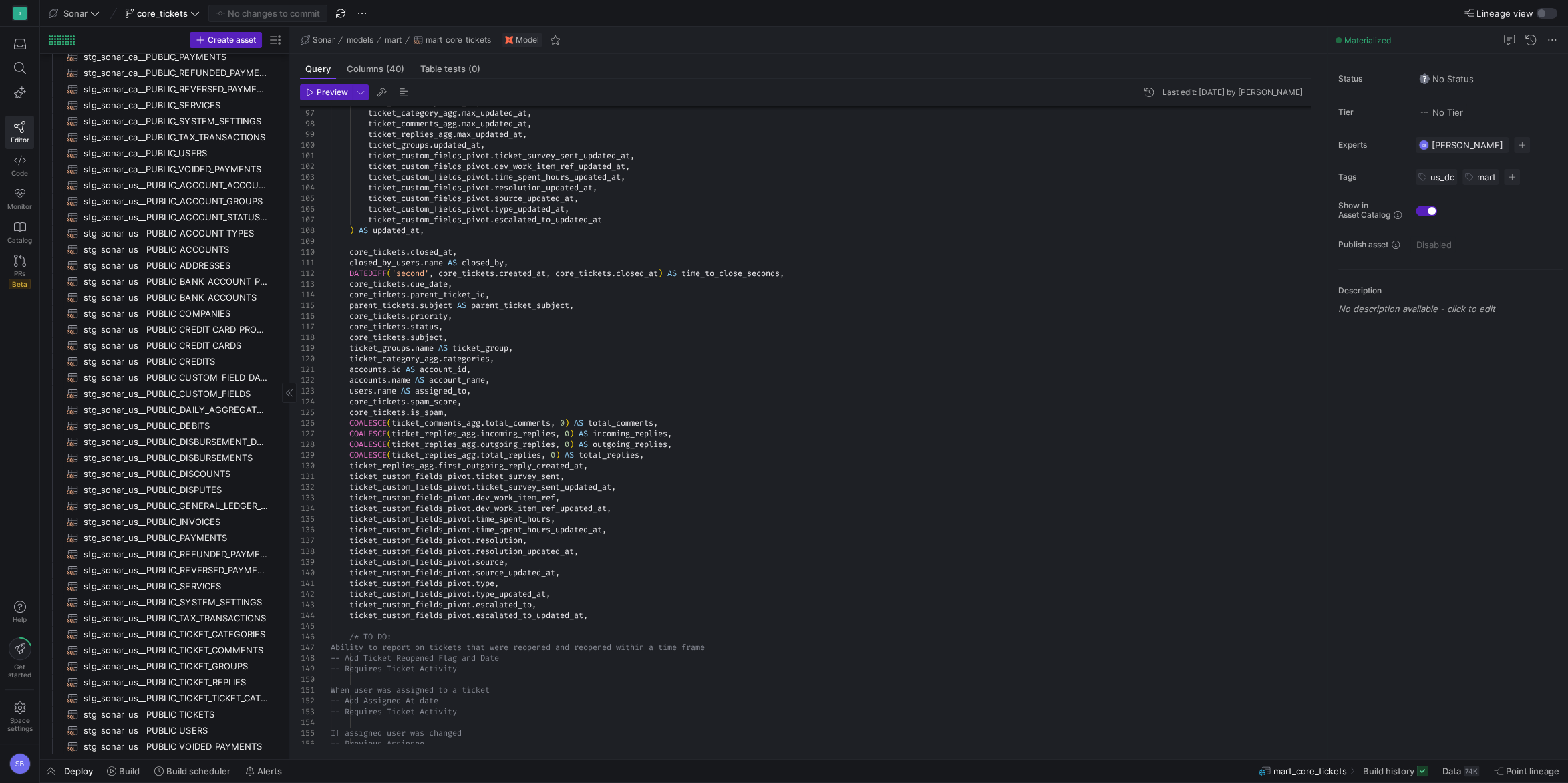
click at [211, 706] on div "All assets models intermediate mart sources staging mart_core_accounts​​​​​​​​​…" at bounding box center [164, 17] width 238 height 1476
click at [212, 711] on span "stg_sonar_us__PUBLIC_TICKETS​​​​​​​​​​" at bounding box center [175, 714] width 184 height 15
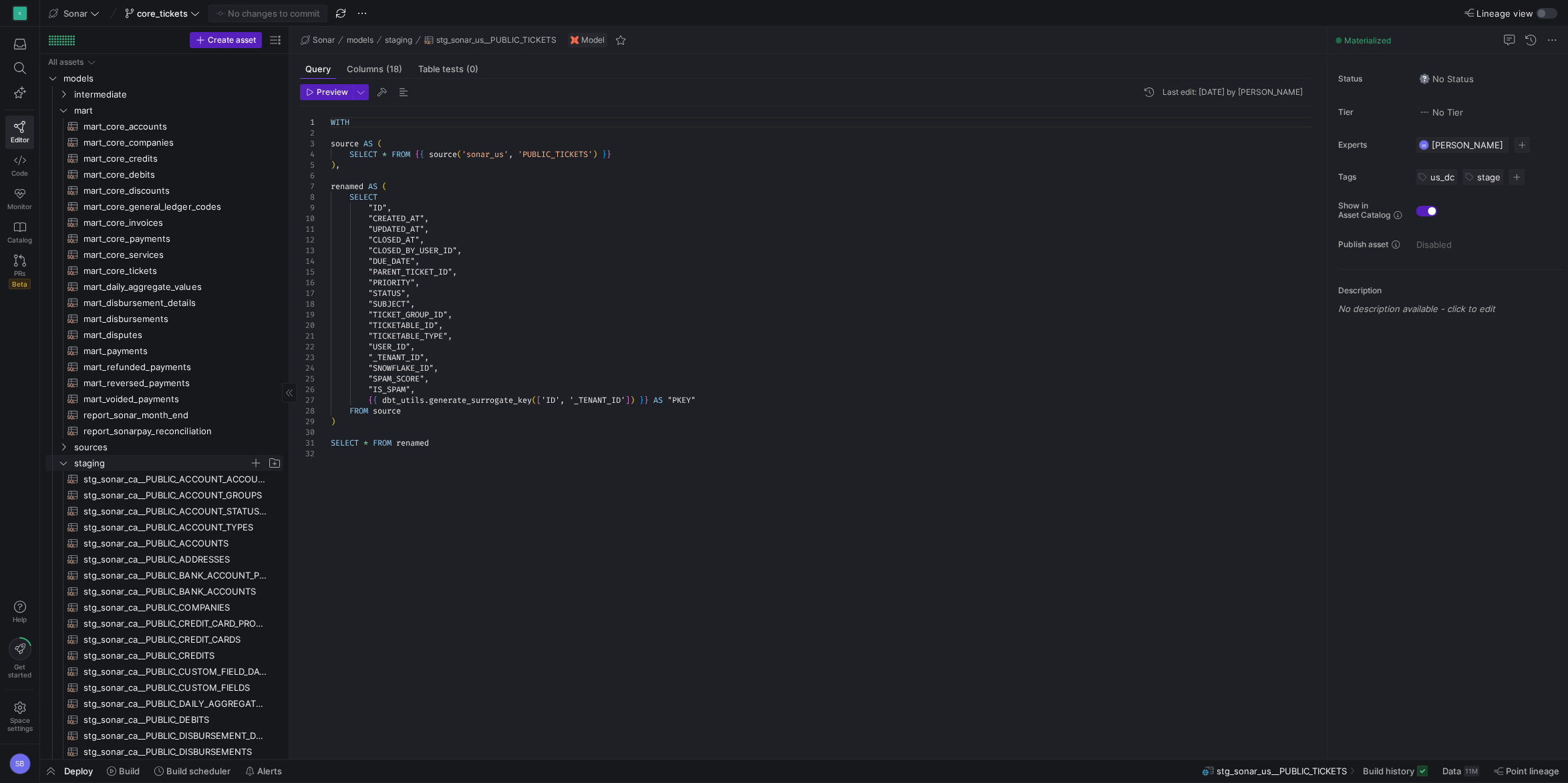
click at [100, 464] on span "staging" at bounding box center [161, 463] width 175 height 15
